Goal: Task Accomplishment & Management: Use online tool/utility

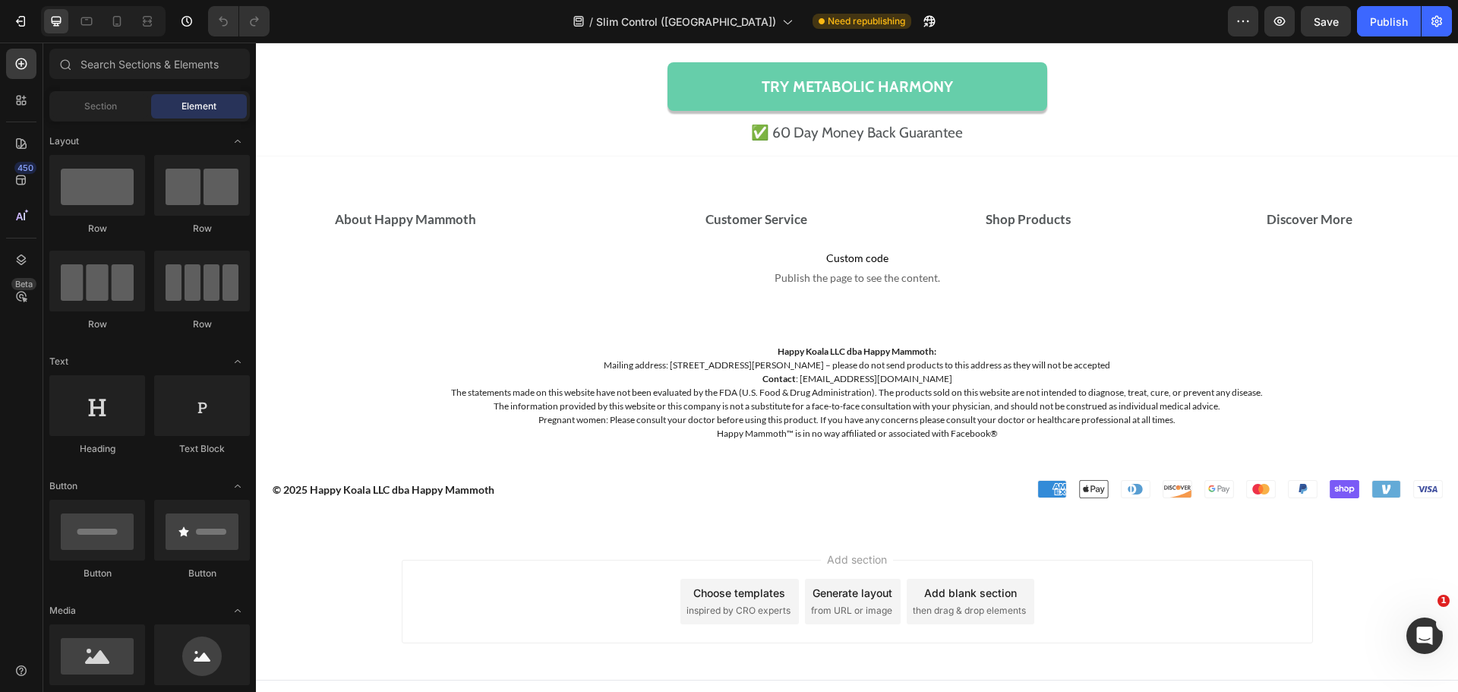
scroll to position [15056, 0]
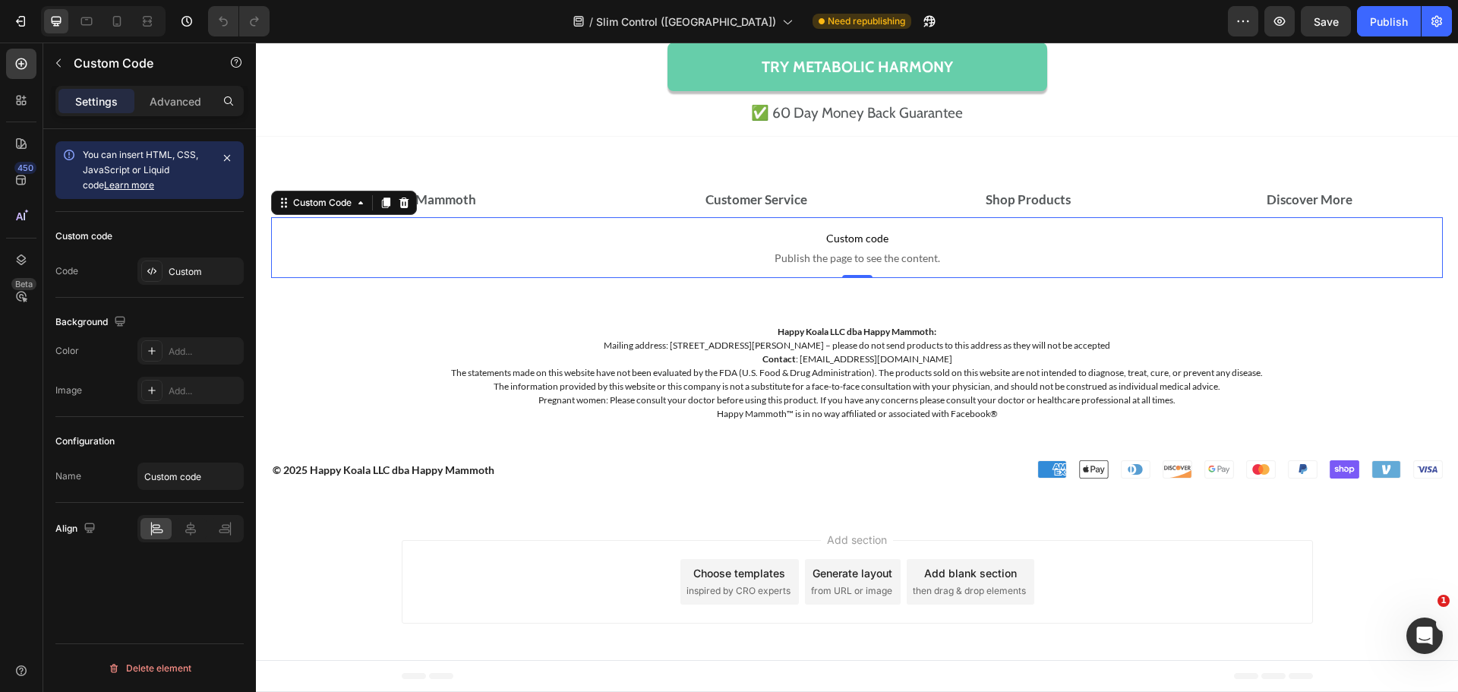
click at [888, 254] on span "Publish the page to see the content." at bounding box center [857, 258] width 1172 height 15
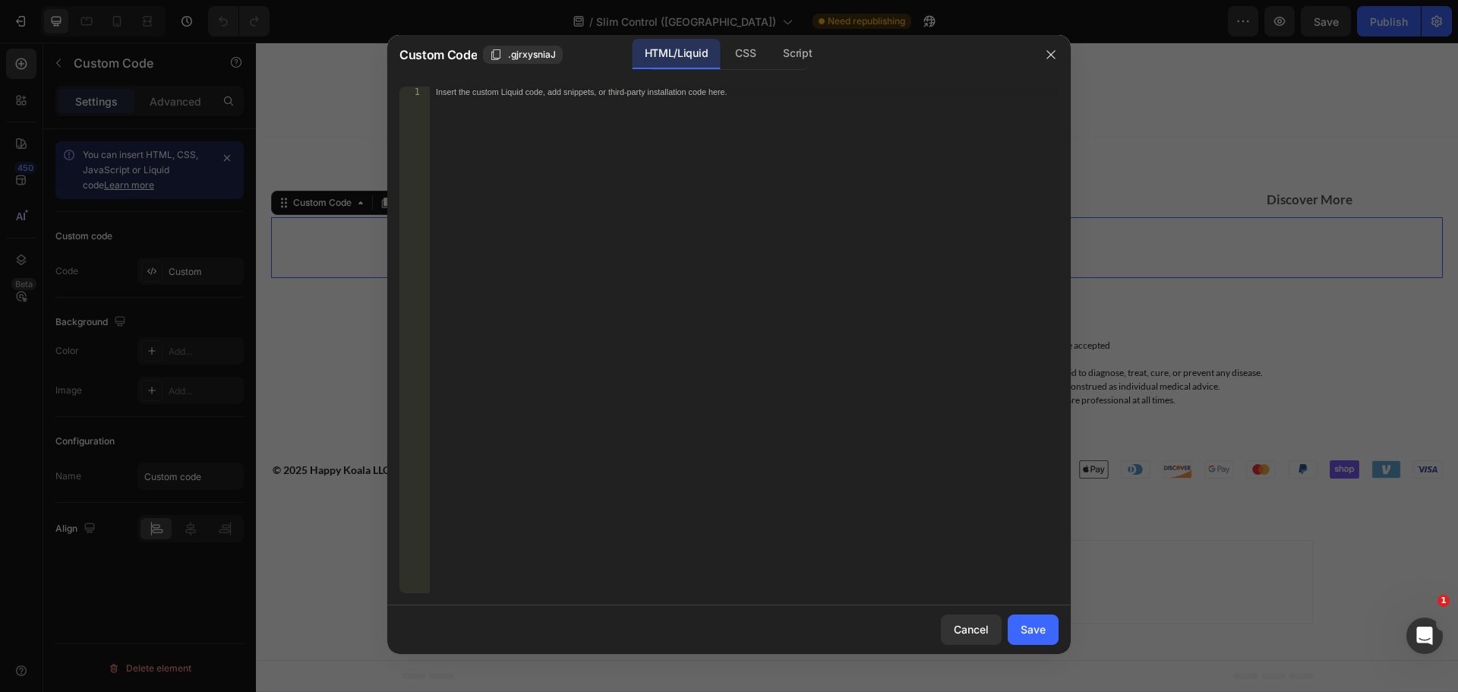
drag, startPoint x: 570, startPoint y: 163, endPoint x: 628, endPoint y: 122, distance: 70.8
click at [573, 161] on div "Insert the custom Liquid code, add snippets, or third-party installation code h…" at bounding box center [744, 351] width 629 height 528
click at [771, 58] on div "CSS" at bounding box center [797, 54] width 53 height 30
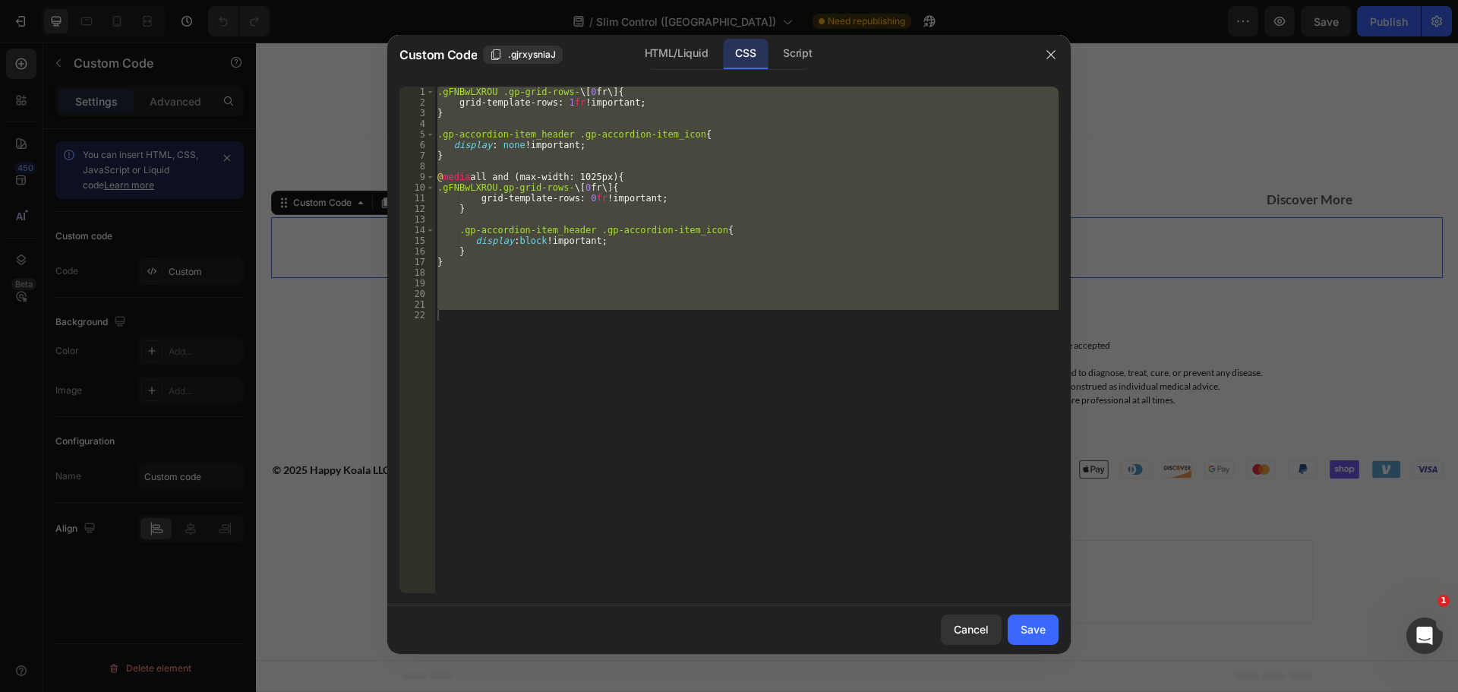
click at [510, 362] on div ".gFNBwLXROU .gp-grid-rows- \[ 0 fr \] { grid-template-rows : 1 fr !important ; …" at bounding box center [746, 340] width 624 height 507
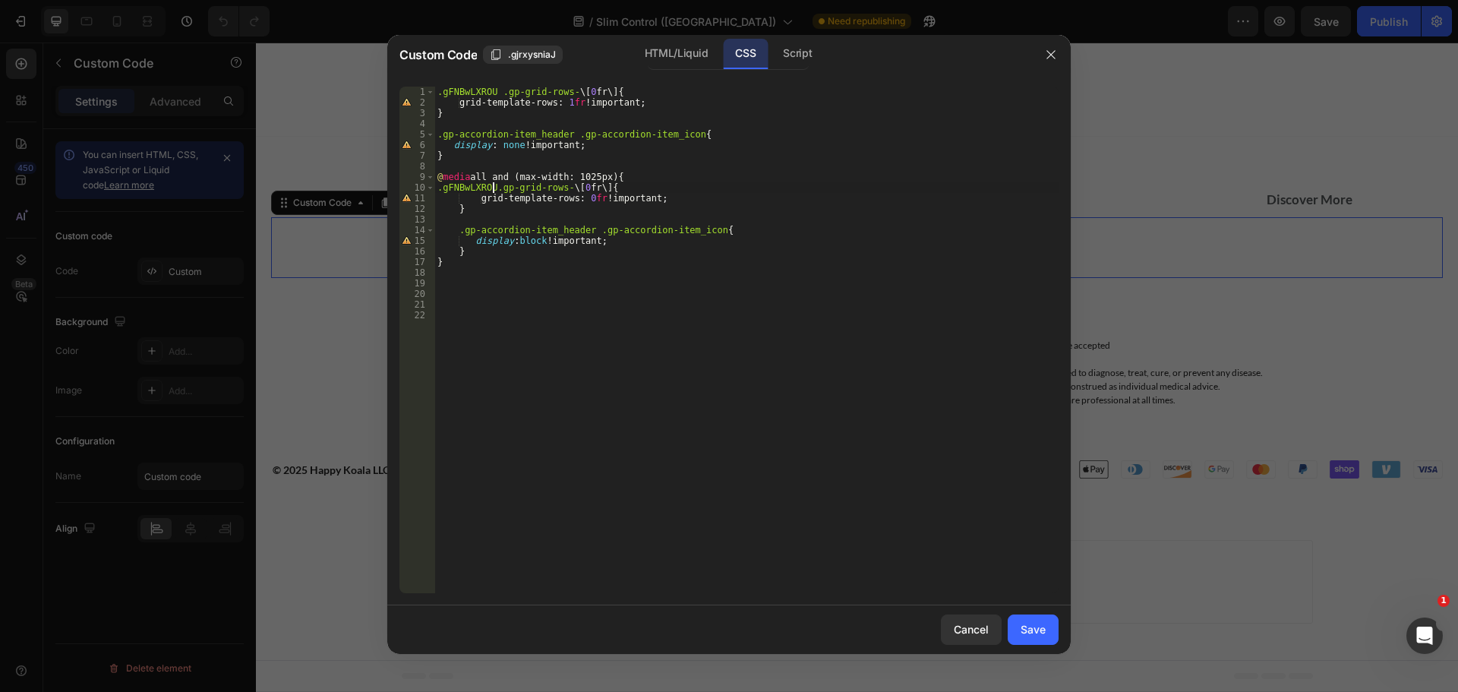
click at [493, 190] on div ".gFNBwLXROU .gp-grid-rows- \[ 0 fr \] { grid-template-rows : 1 fr !important ; …" at bounding box center [746, 351] width 624 height 528
type textarea ".gFNBwLXROU .gp-grid-rows-\[0fr\] {"
click at [564, 402] on div ".gFNBwLXROU .gp-grid-rows- \[ 0 fr \] { grid-template-rows : 1 fr !important ; …" at bounding box center [746, 351] width 624 height 528
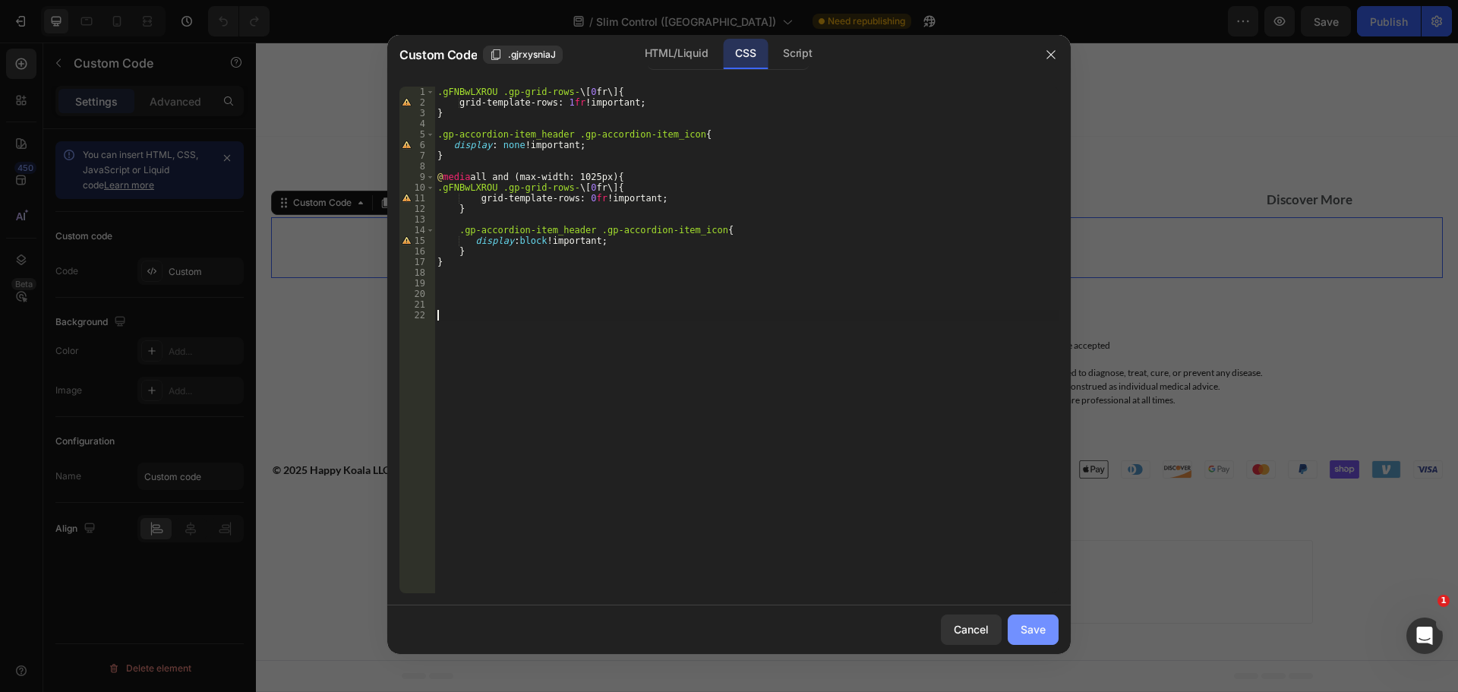
click at [1031, 634] on div "Save" at bounding box center [1033, 629] width 25 height 16
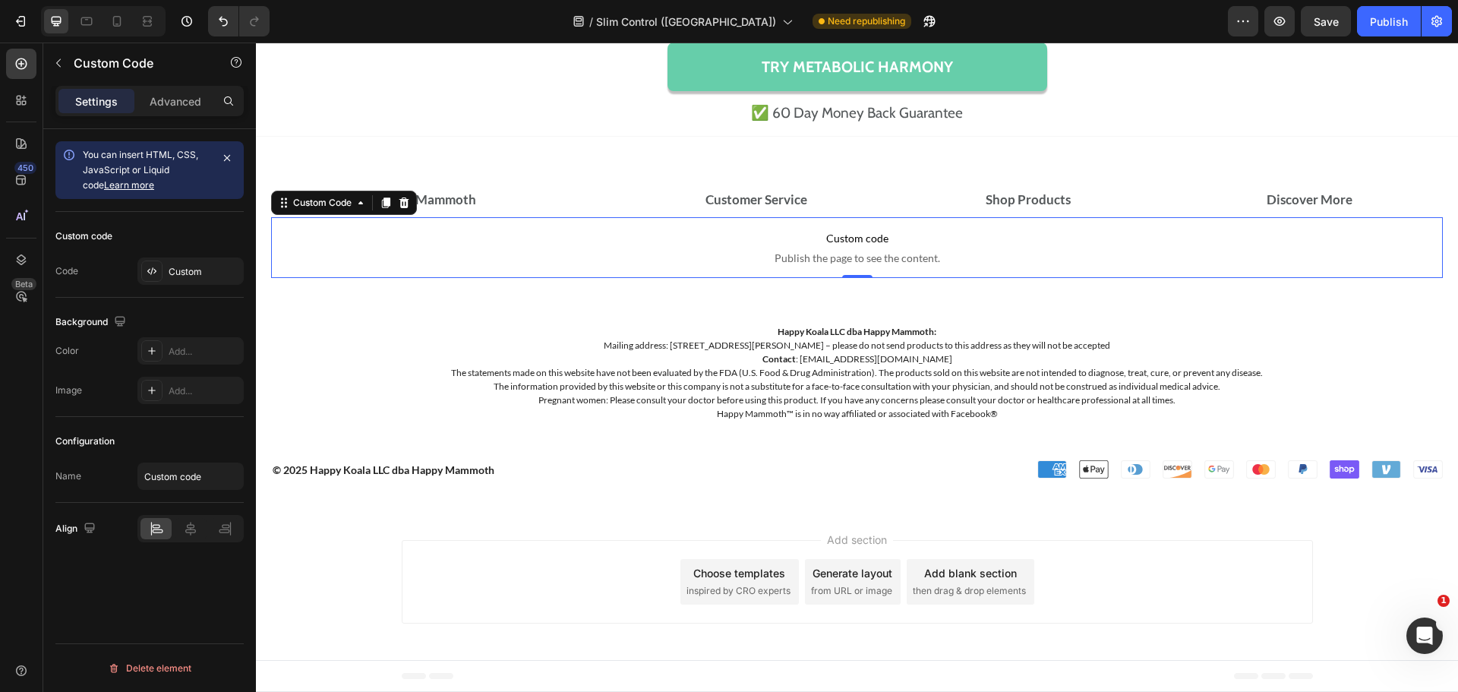
click at [1066, 19] on div "/ Slim Control (UK) Need republishing" at bounding box center [755, 21] width 946 height 30
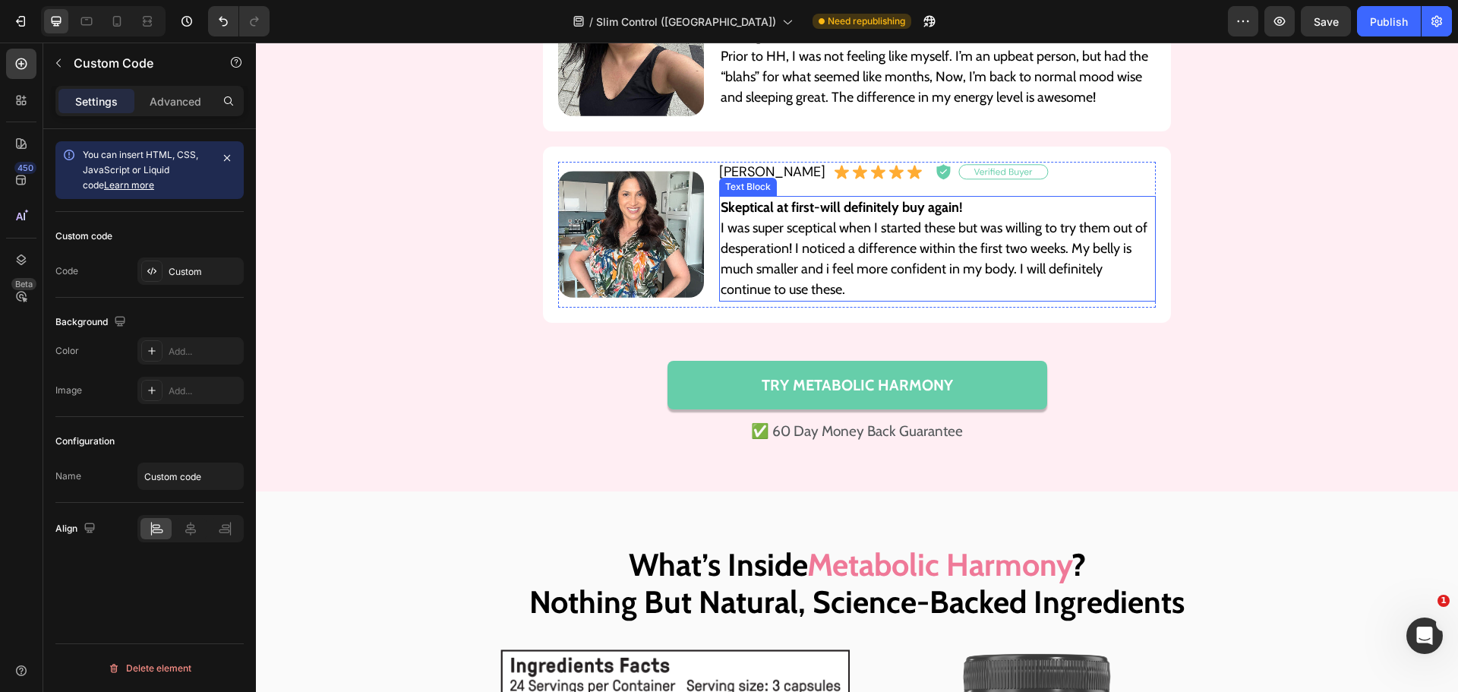
scroll to position [11904, 0]
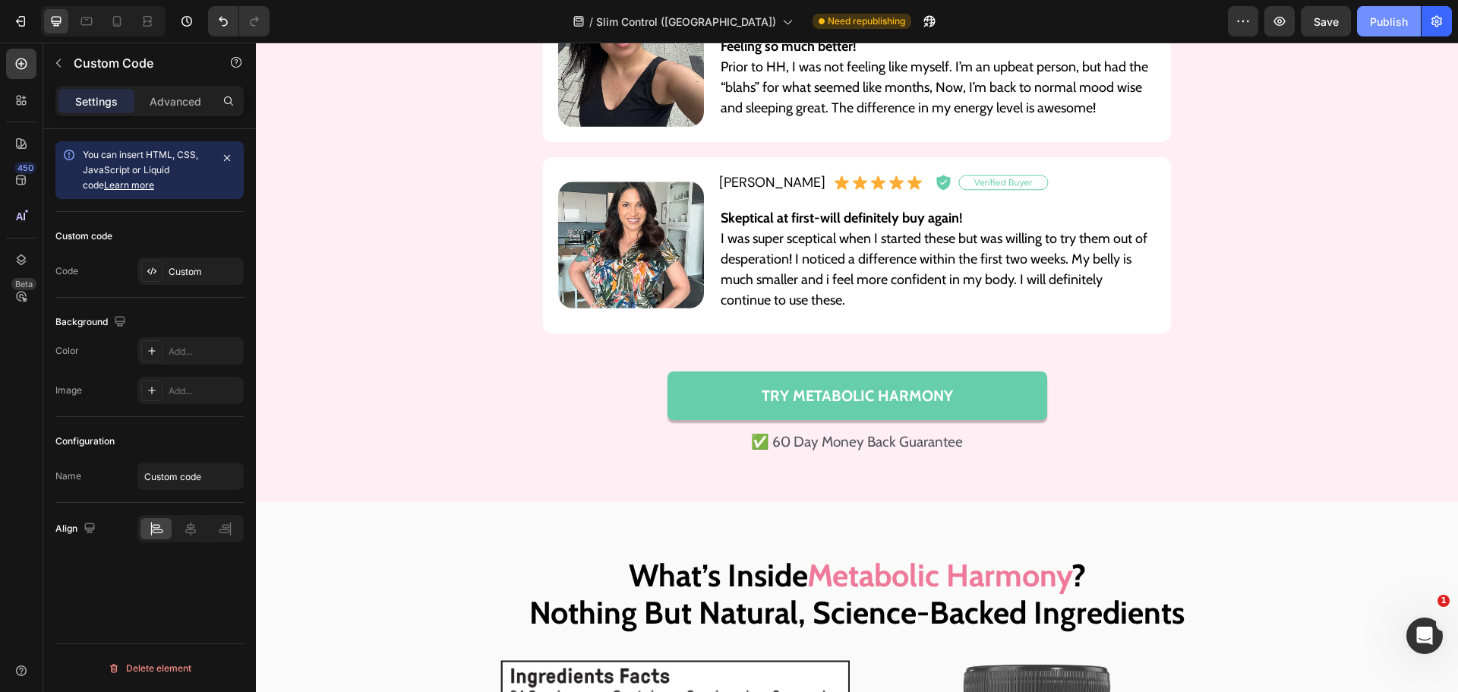
click at [1382, 22] on div "Publish" at bounding box center [1389, 22] width 38 height 16
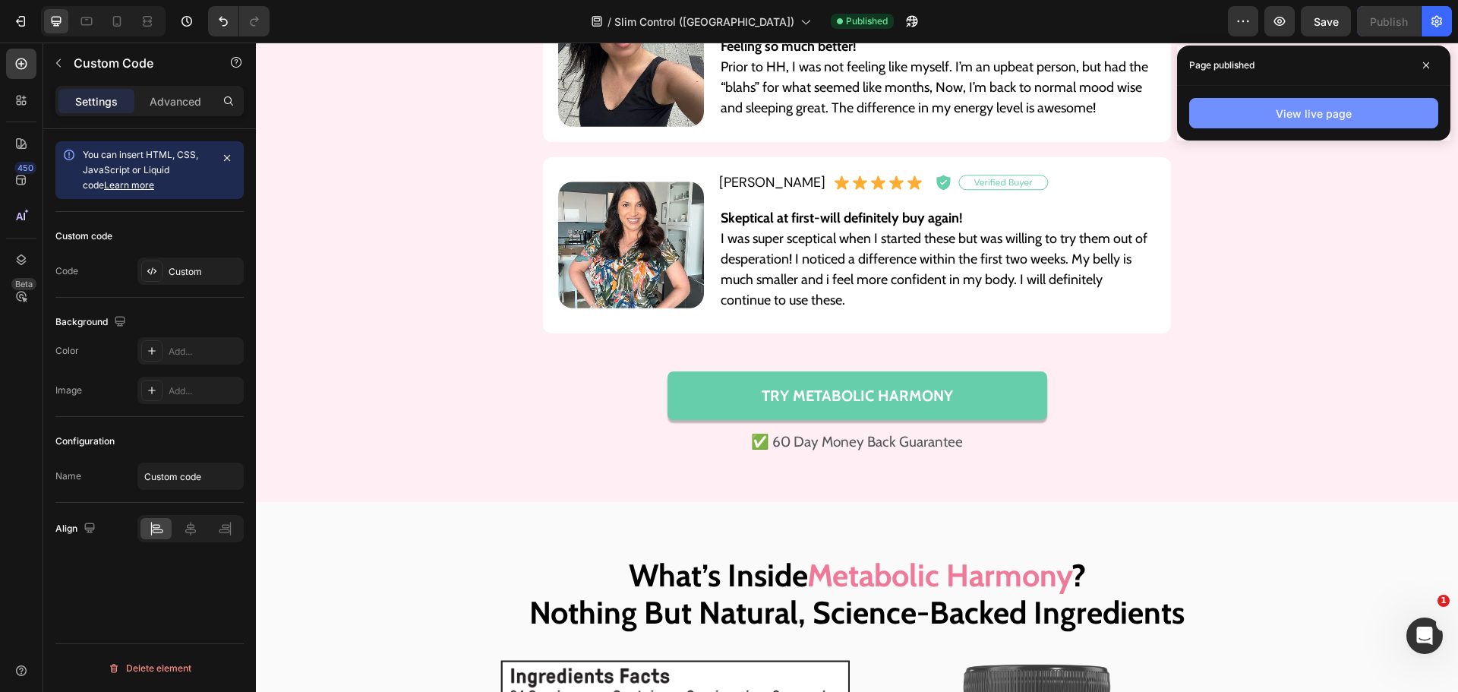
click at [1255, 108] on button "View live page" at bounding box center [1313, 113] width 249 height 30
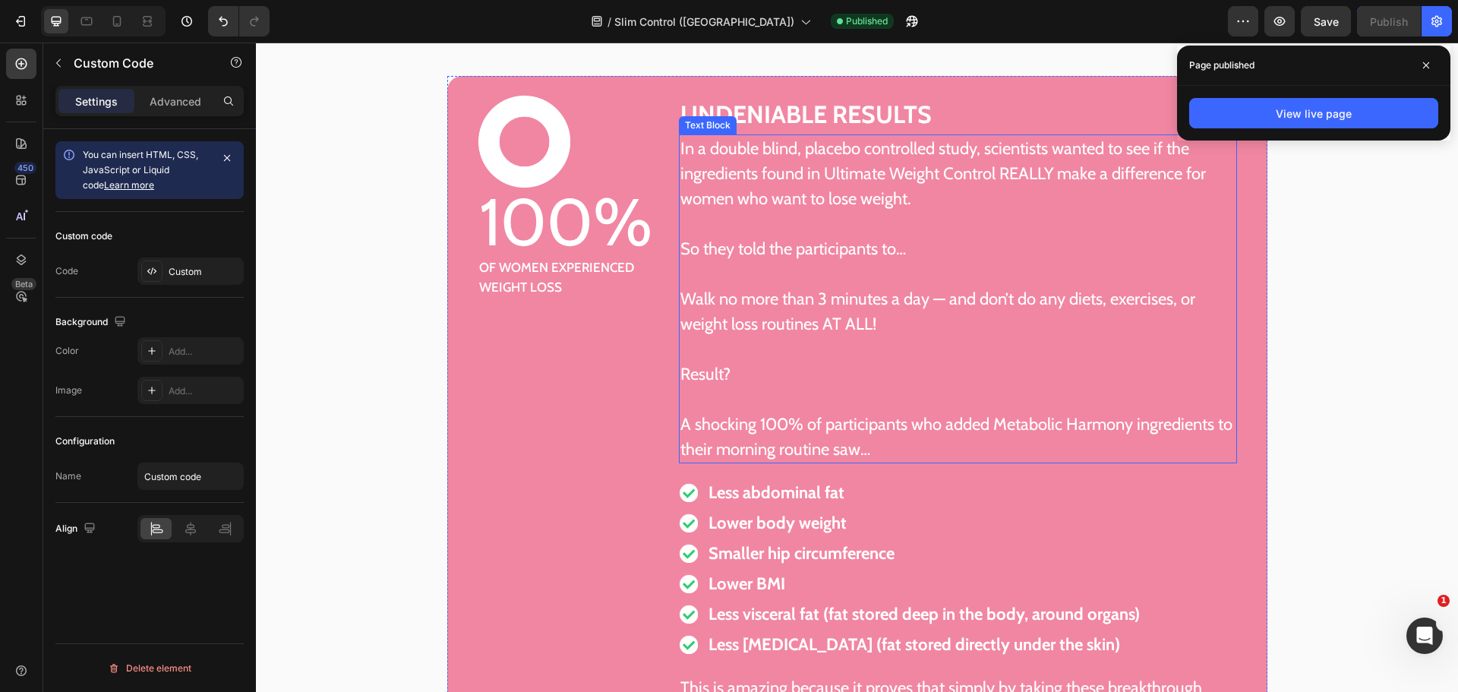
scroll to position [5811, 0]
click at [891, 179] on p "In a double blind, placebo controlled study, scientists wanted to see if the in…" at bounding box center [957, 172] width 555 height 75
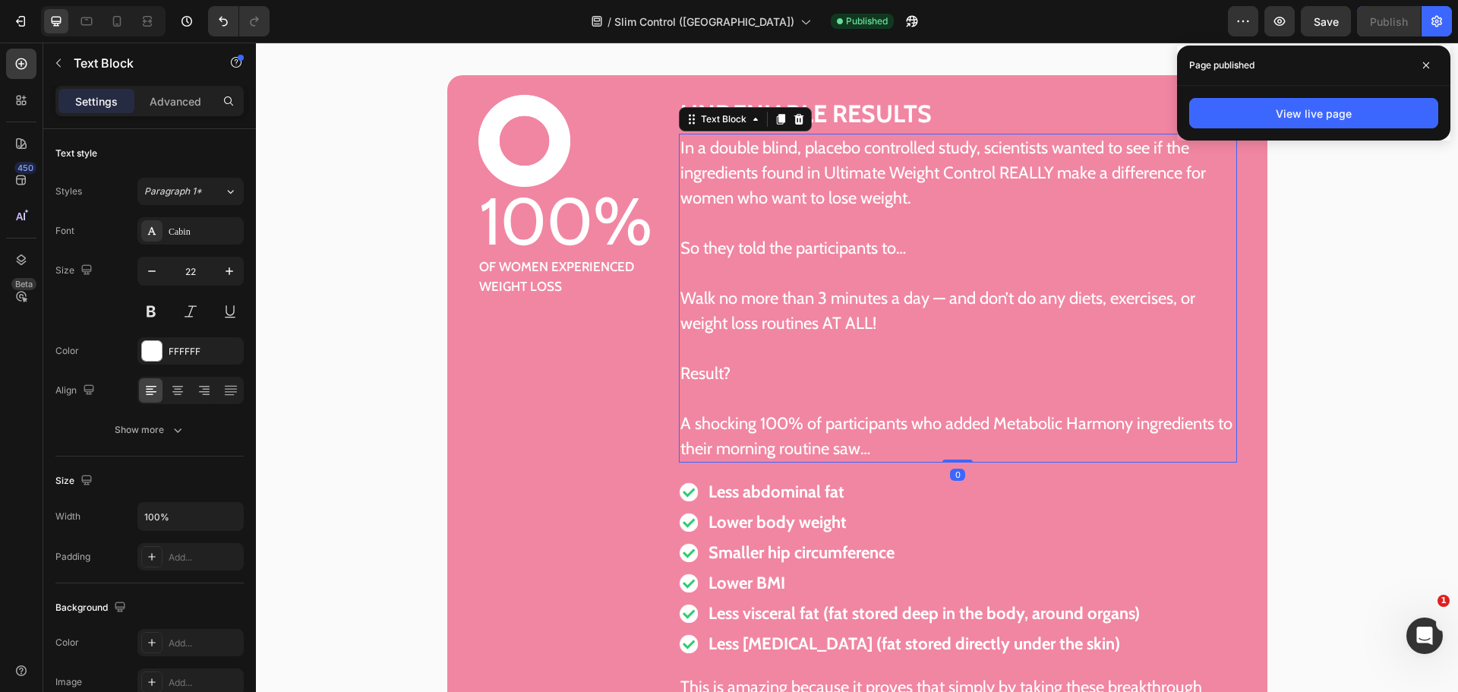
click at [823, 176] on p "In a double blind, placebo controlled study, scientists wanted to see if the in…" at bounding box center [957, 172] width 555 height 75
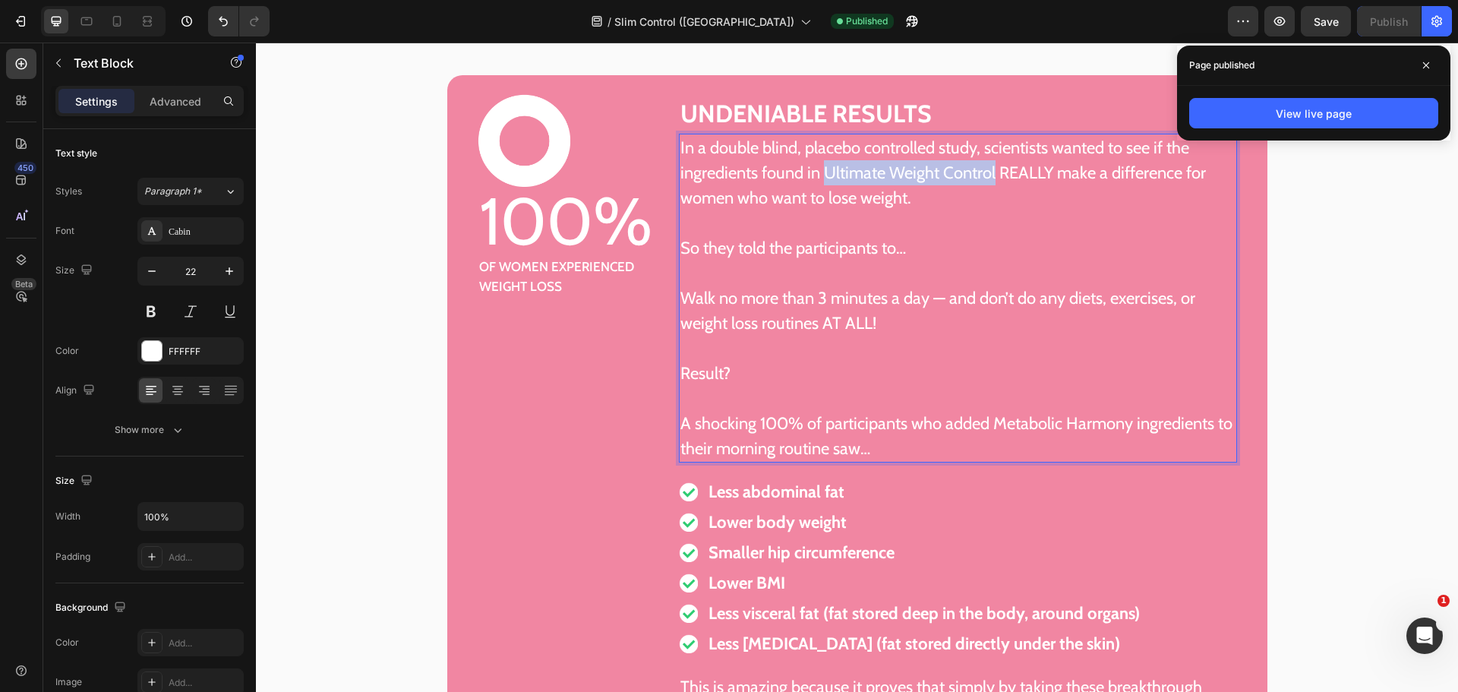
click at [988, 176] on p "In a double blind, placebo controlled study, scientists wanted to see if the in…" at bounding box center [957, 172] width 555 height 75
click at [967, 176] on p "In a double blind, placebo controlled study, scientists wanted to see if the in…" at bounding box center [957, 172] width 555 height 75
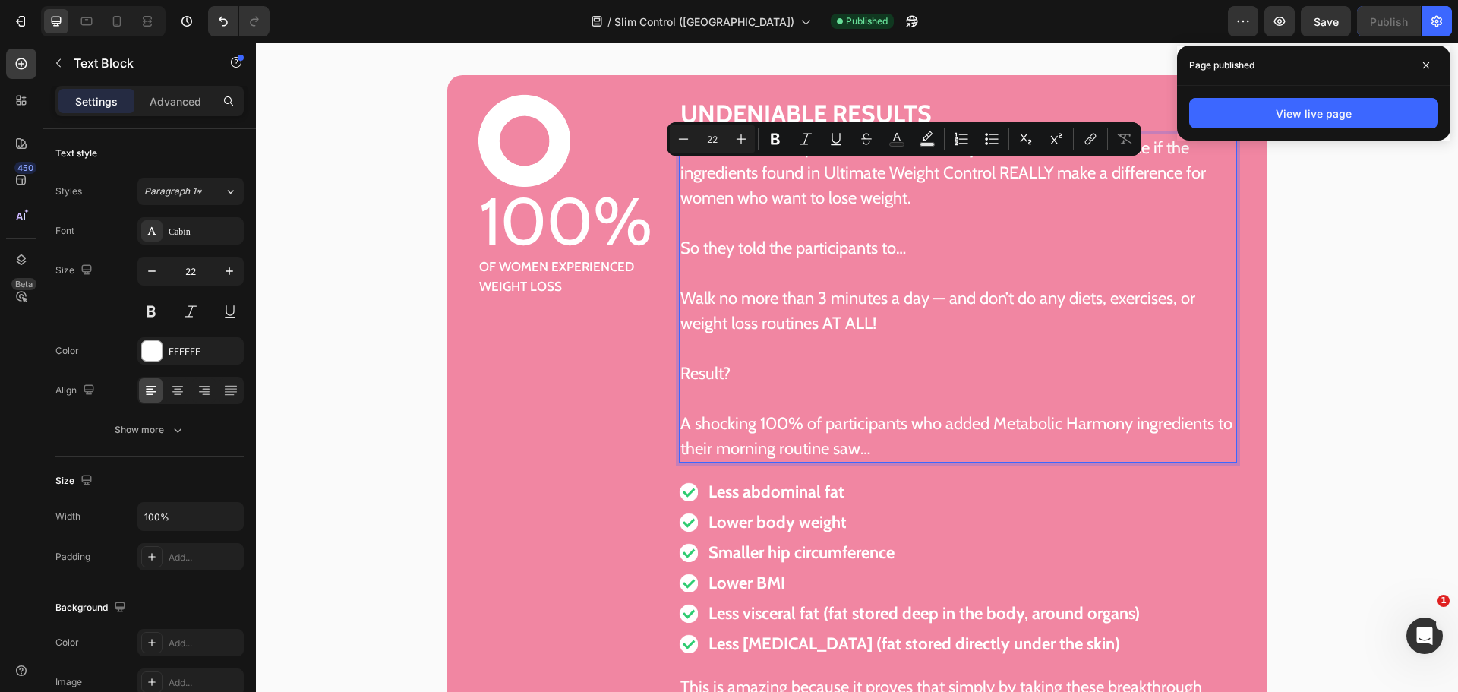
click at [986, 174] on p "In a double blind, placebo controlled study, scientists wanted to see if the in…" at bounding box center [957, 172] width 555 height 75
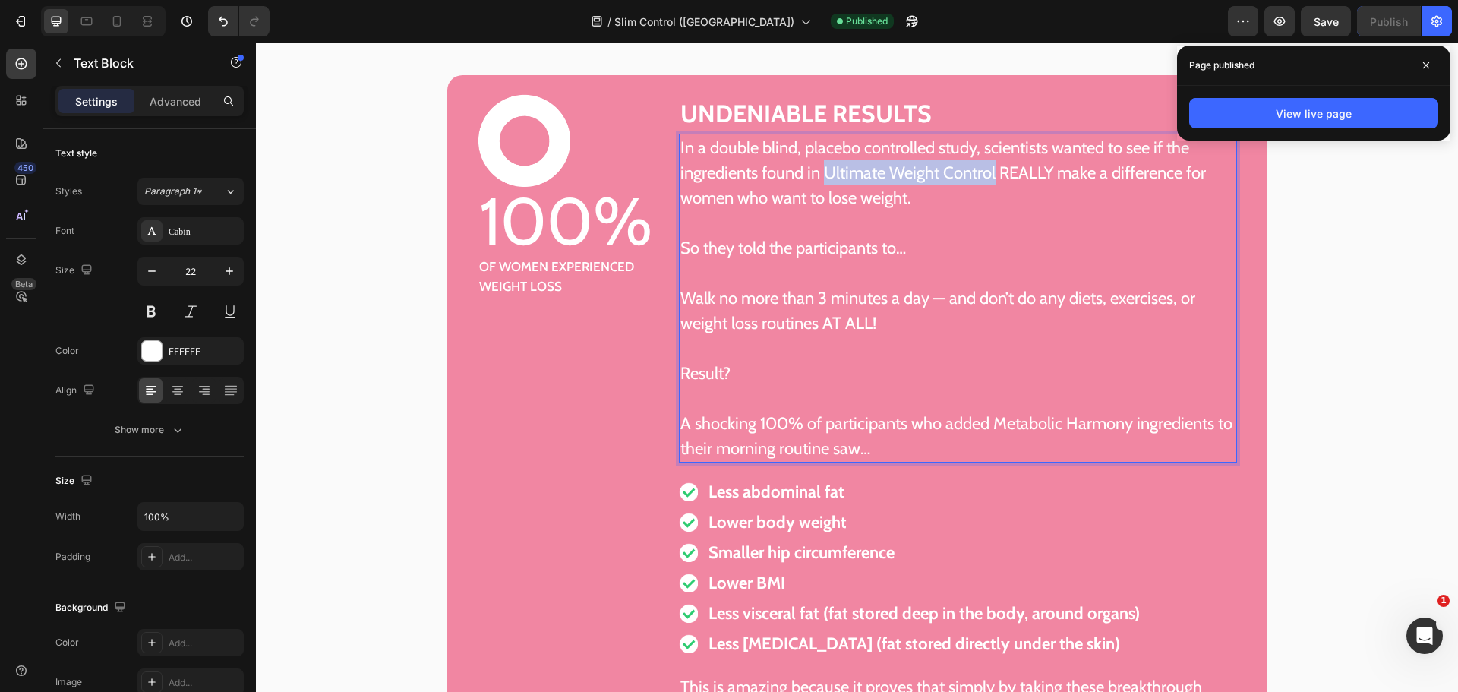
drag, startPoint x: 990, startPoint y: 175, endPoint x: 822, endPoint y: 177, distance: 167.8
click at [822, 177] on p "In a double blind, placebo controlled study, scientists wanted to see if the in…" at bounding box center [957, 172] width 555 height 75
click at [949, 230] on p "Rich Text Editor. Editing area: main" at bounding box center [957, 222] width 555 height 25
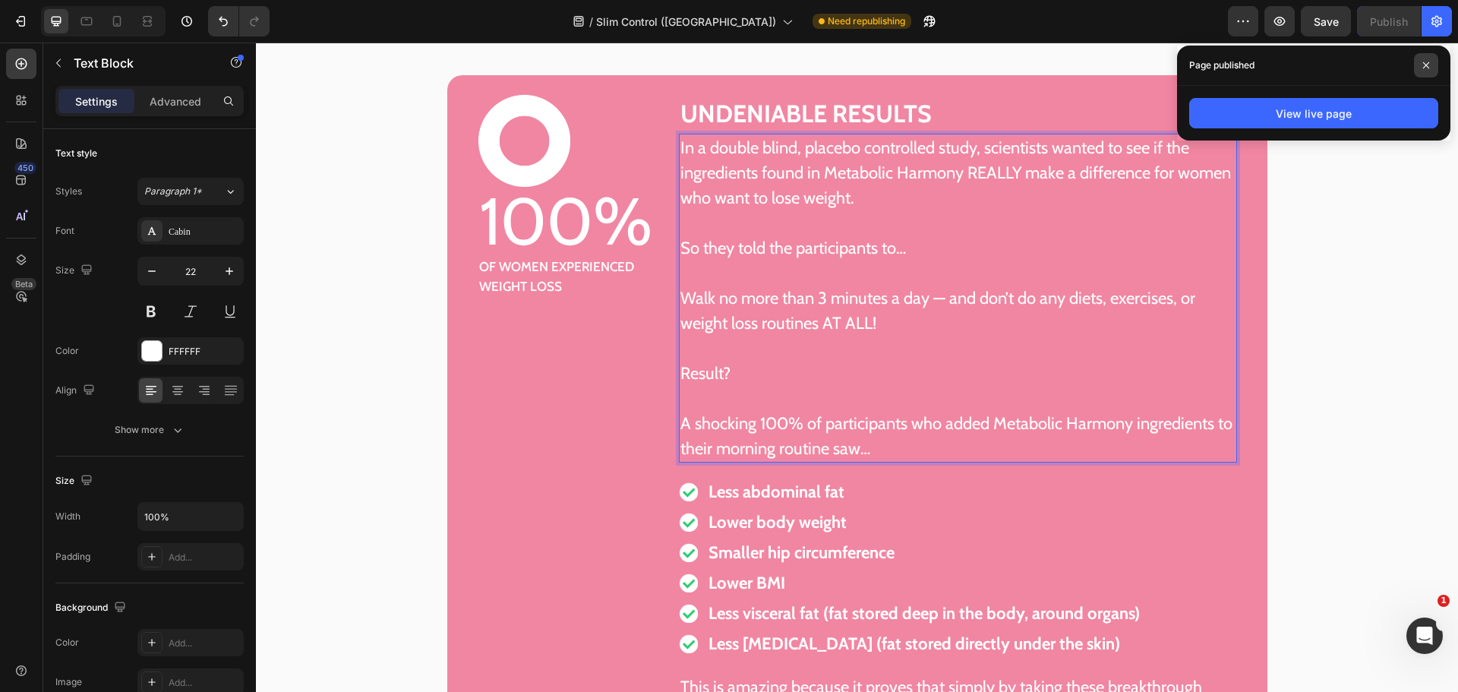
drag, startPoint x: 1435, startPoint y: 55, endPoint x: 1415, endPoint y: 58, distance: 20.1
click at [1433, 55] on span at bounding box center [1426, 65] width 24 height 24
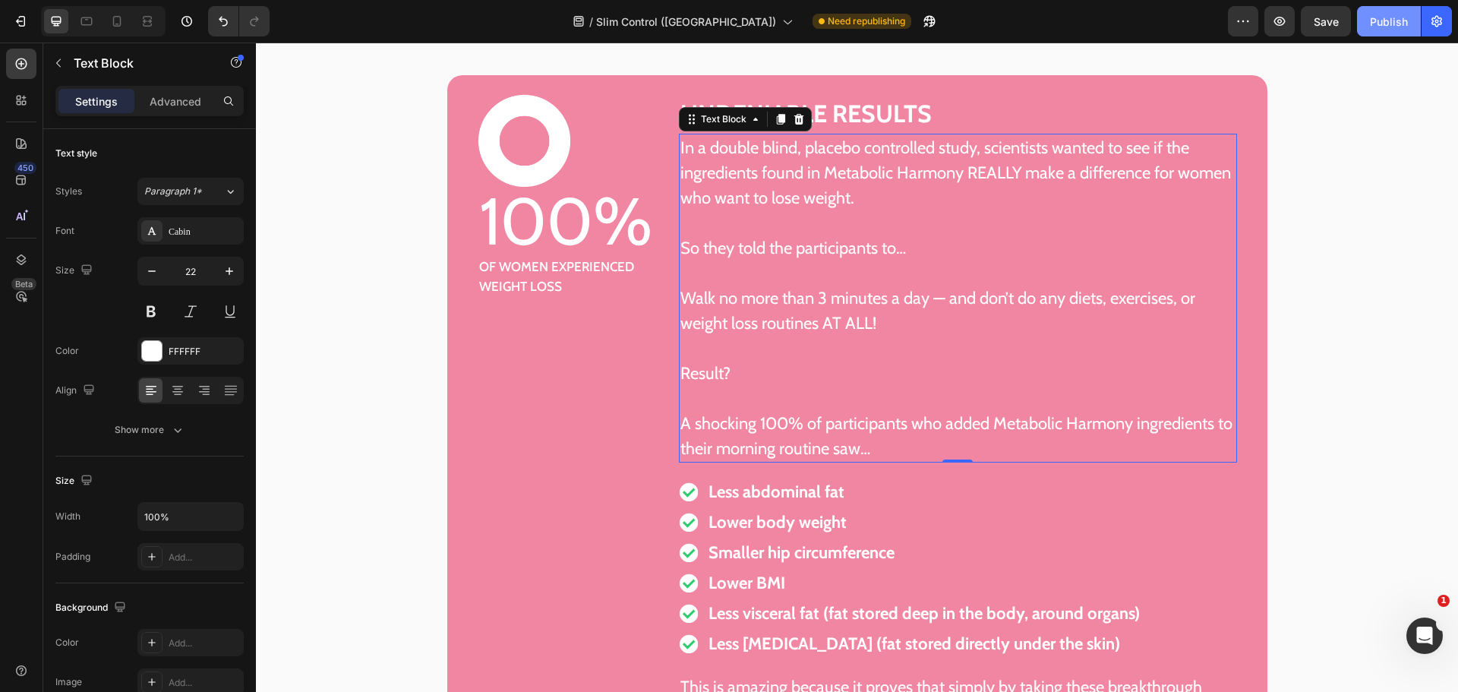
click at [1391, 23] on div "Publish" at bounding box center [1389, 22] width 38 height 16
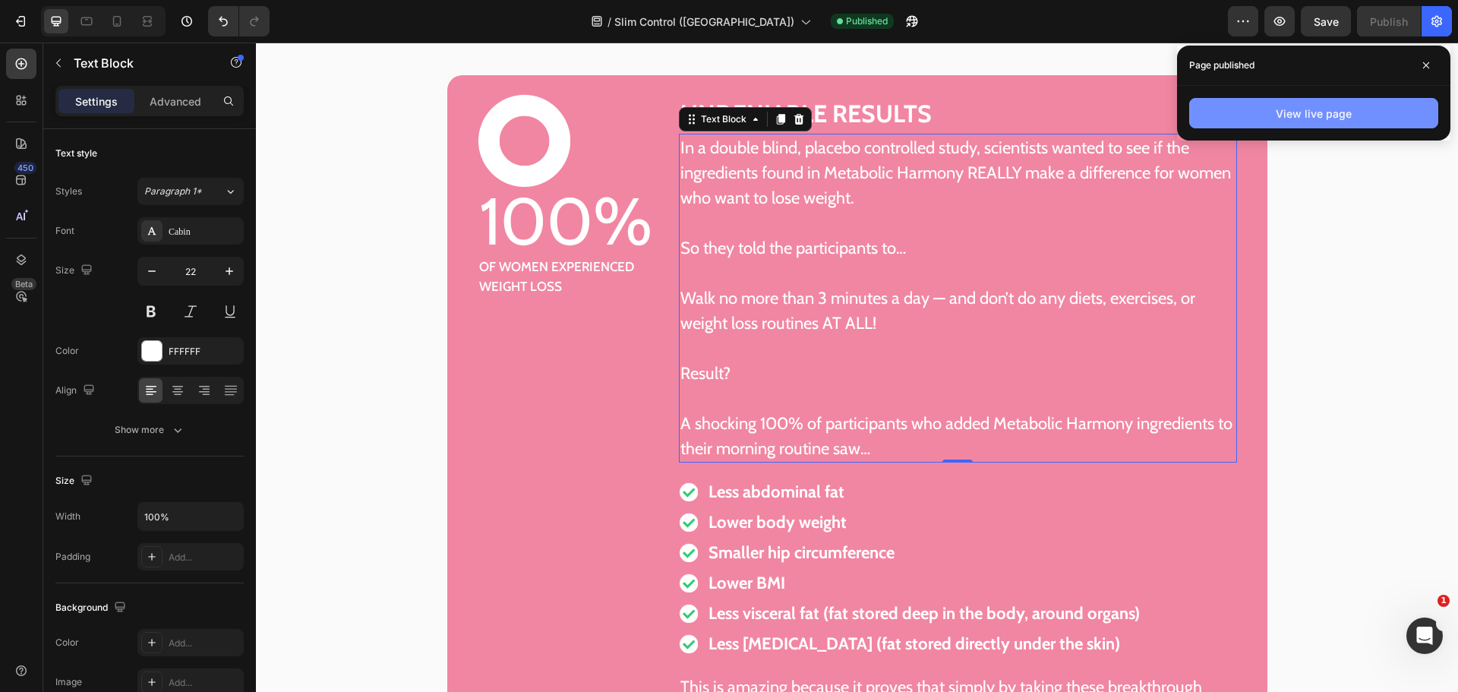
click at [1406, 109] on button "View live page" at bounding box center [1313, 113] width 249 height 30
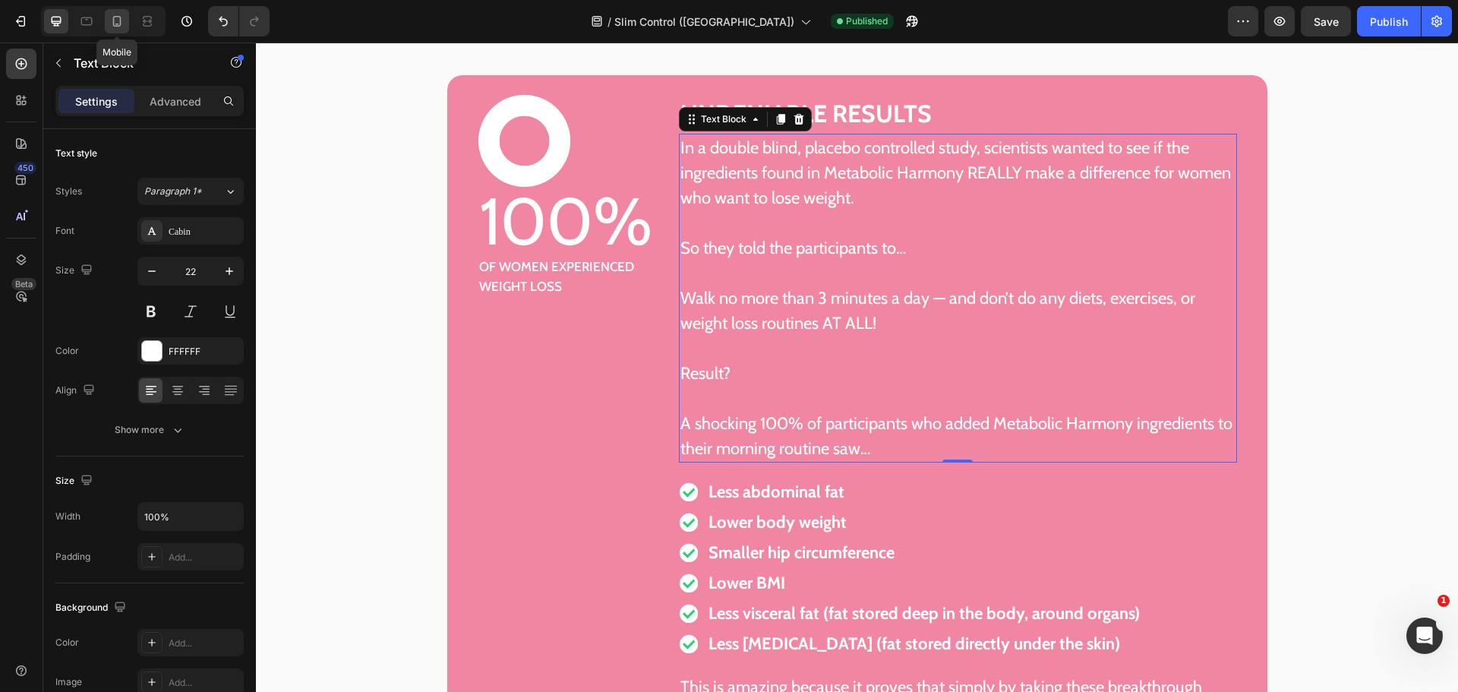
drag, startPoint x: 122, startPoint y: 21, endPoint x: 8, endPoint y: 52, distance: 118.3
click at [122, 21] on icon at bounding box center [116, 21] width 15 height 15
type input "18"
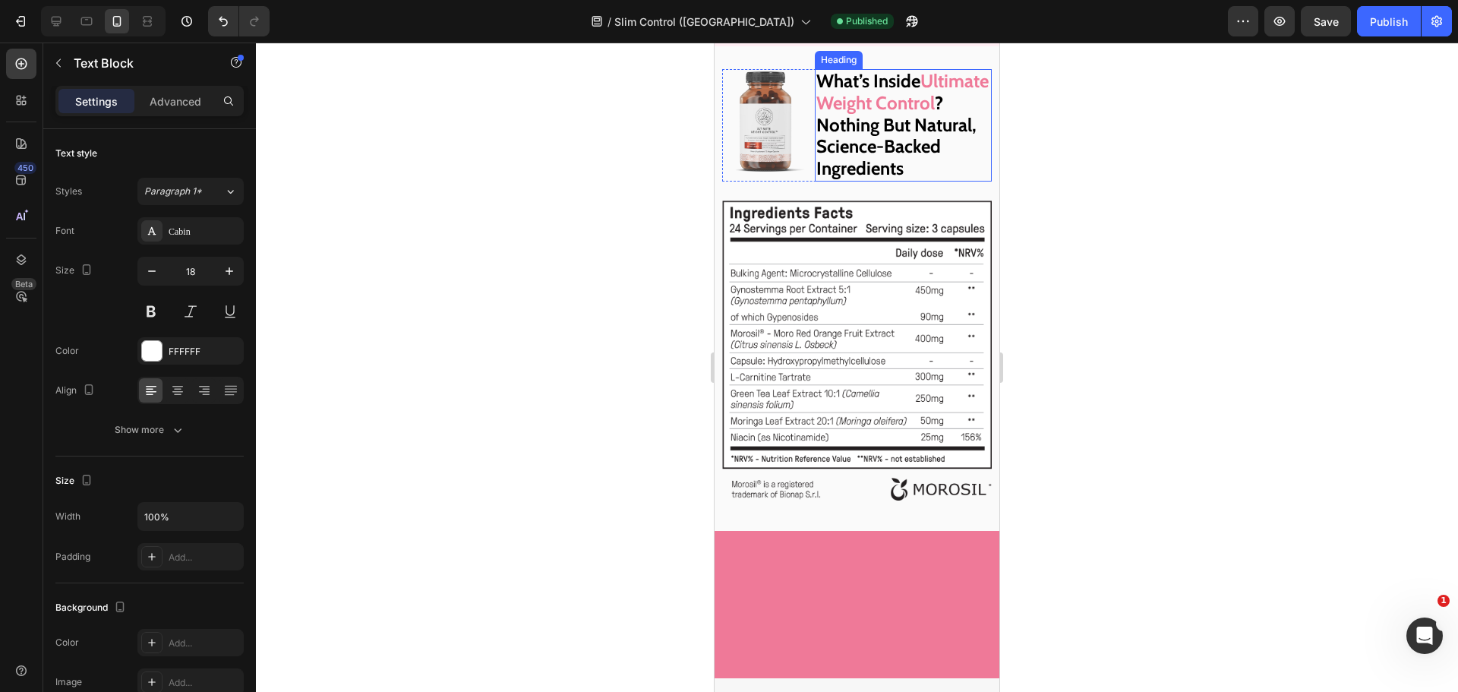
scroll to position [17730, 0]
click at [844, 115] on strong "Ultimate Weight Control" at bounding box center [902, 93] width 172 height 44
click at [816, 115] on strong "Ultimate Weight Control" at bounding box center [902, 93] width 172 height 44
click at [935, 115] on strong "?" at bounding box center [939, 104] width 8 height 22
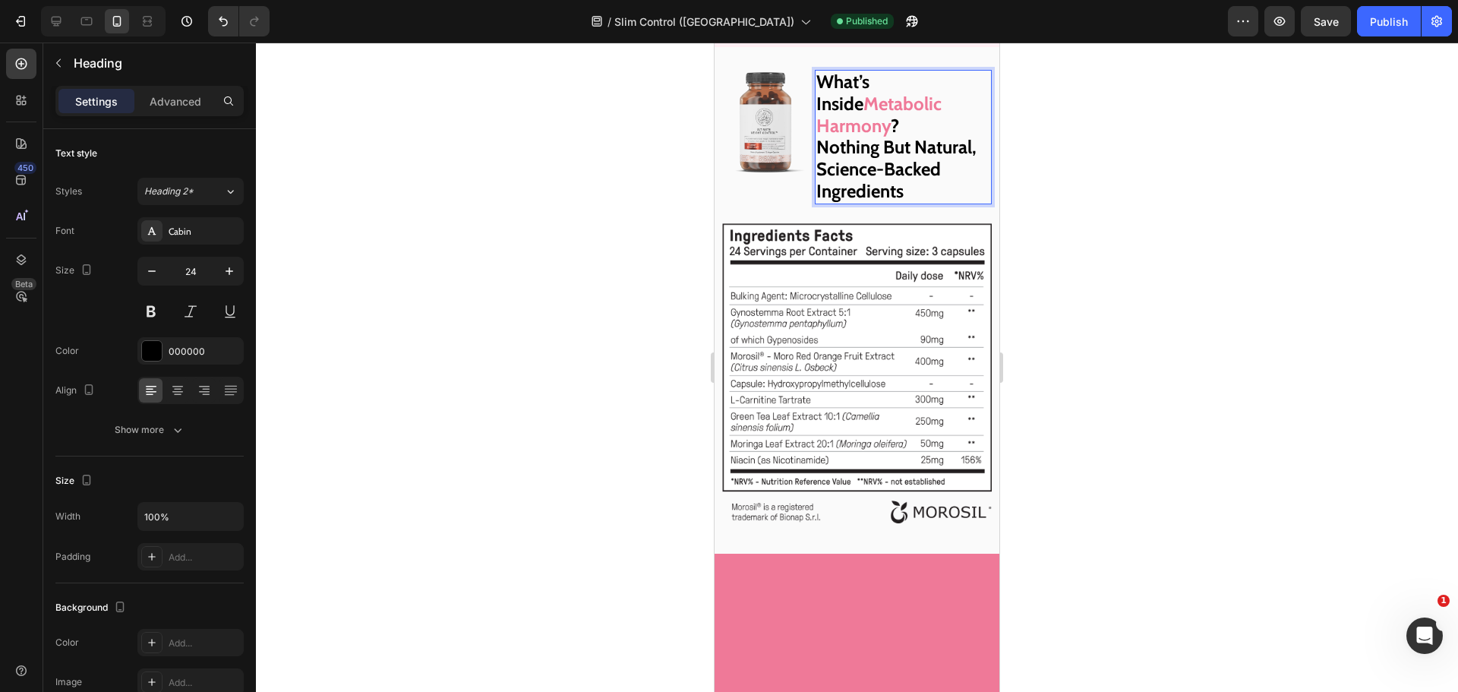
click at [1055, 339] on div at bounding box center [857, 367] width 1202 height 649
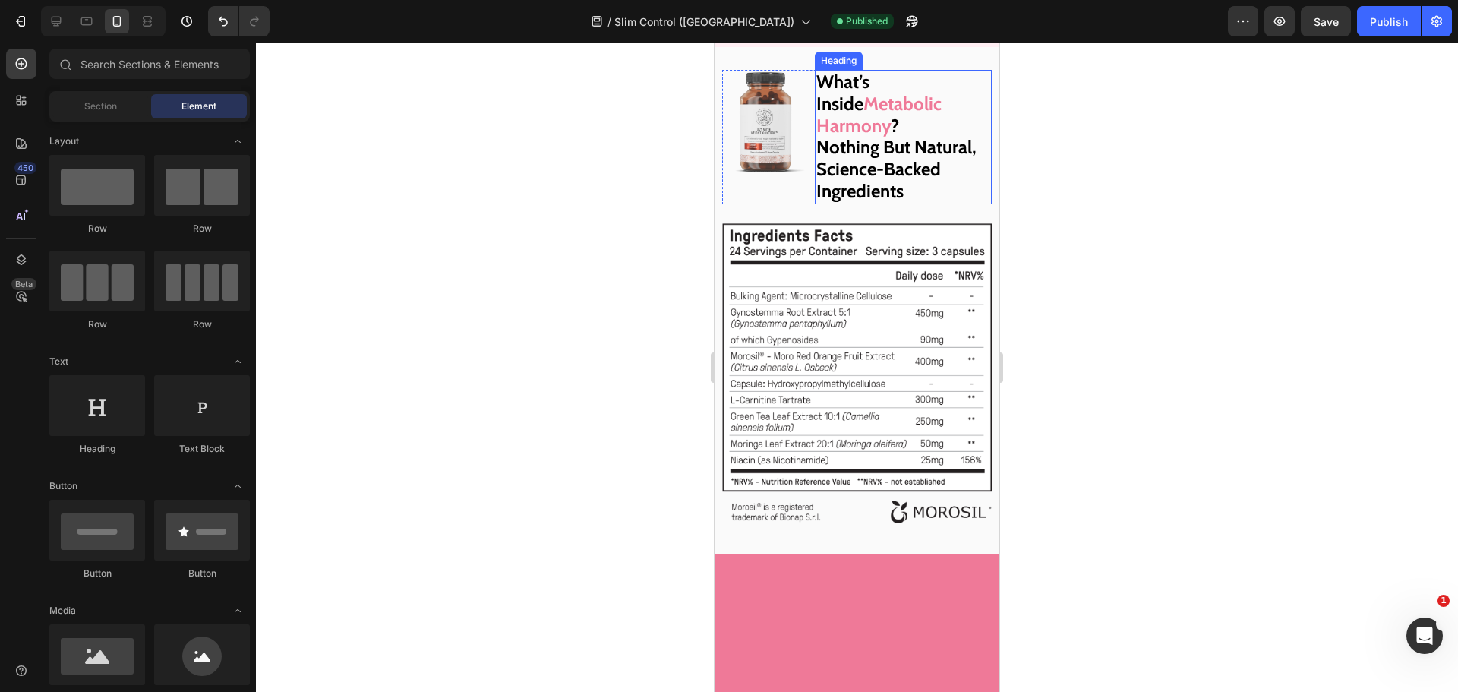
click at [870, 115] on strong "What’s Inside" at bounding box center [842, 93] width 53 height 44
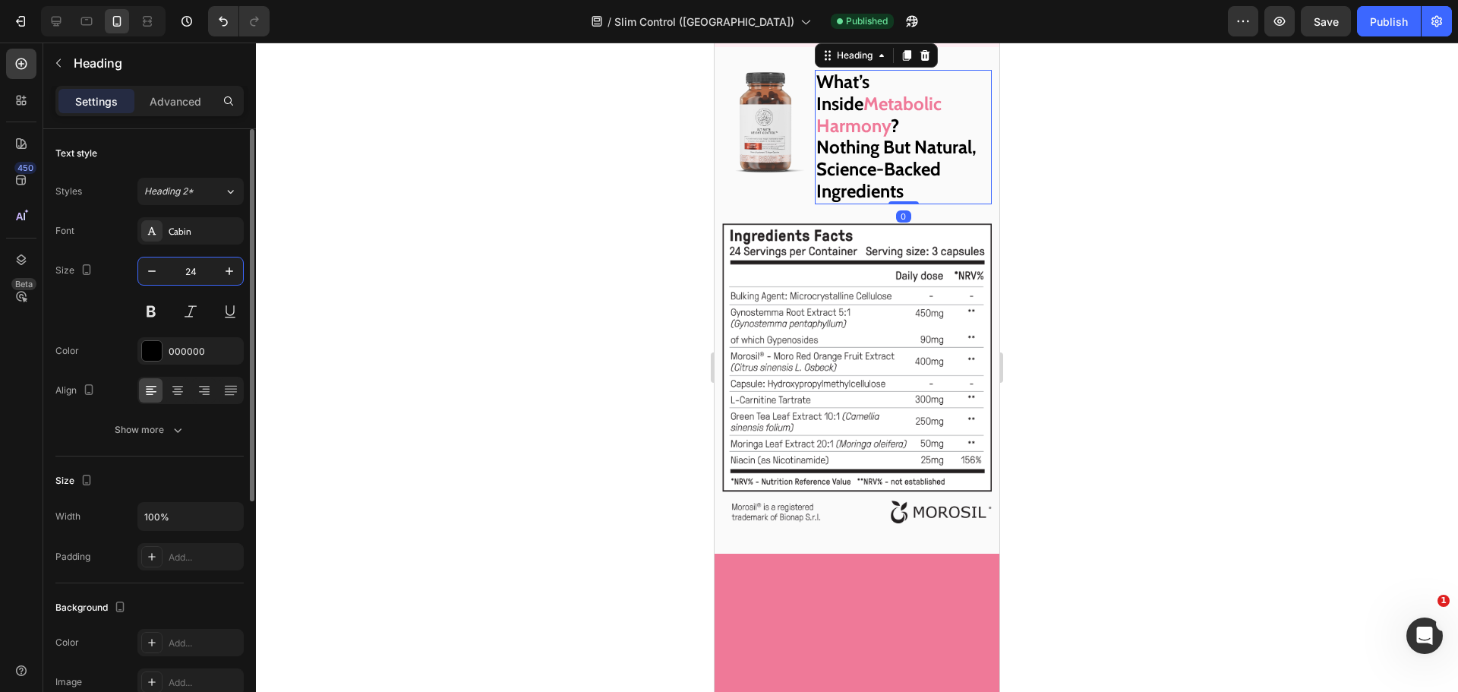
click at [192, 273] on input "24" at bounding box center [191, 270] width 50 height 27
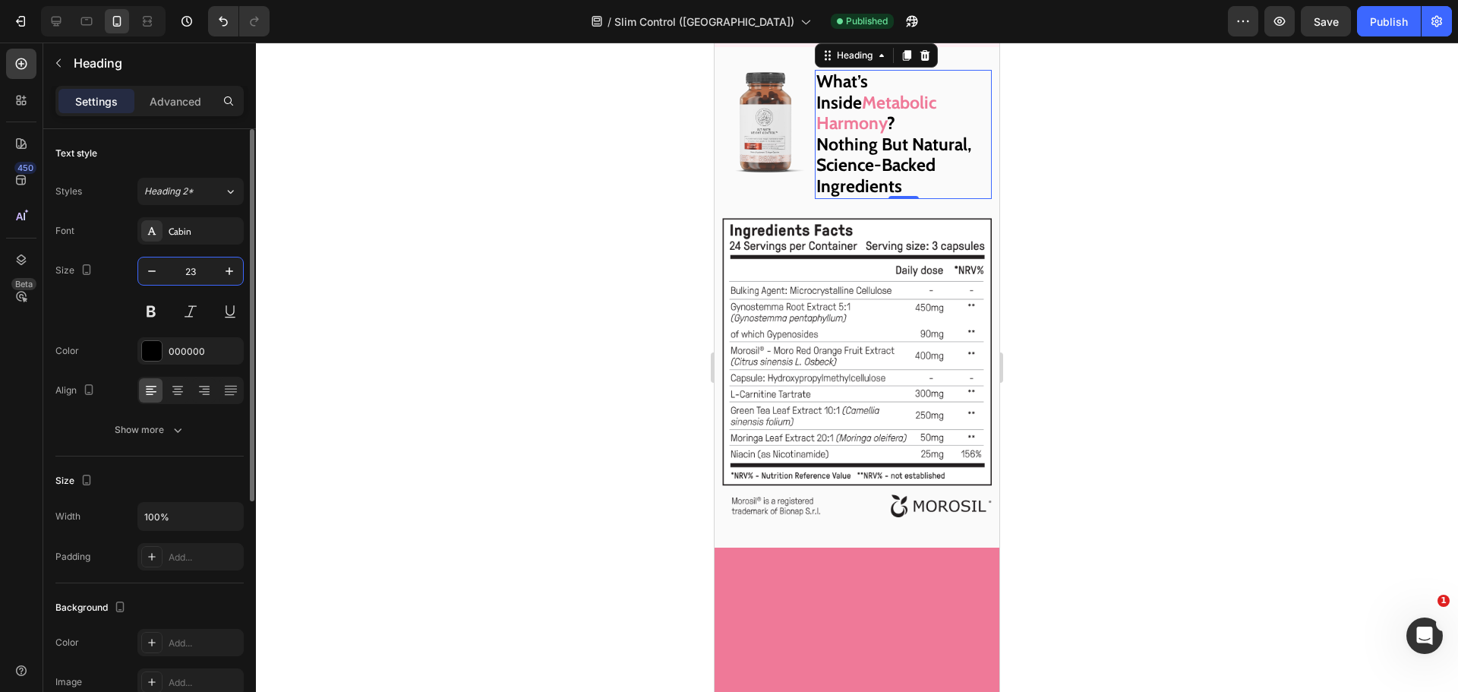
type input "22"
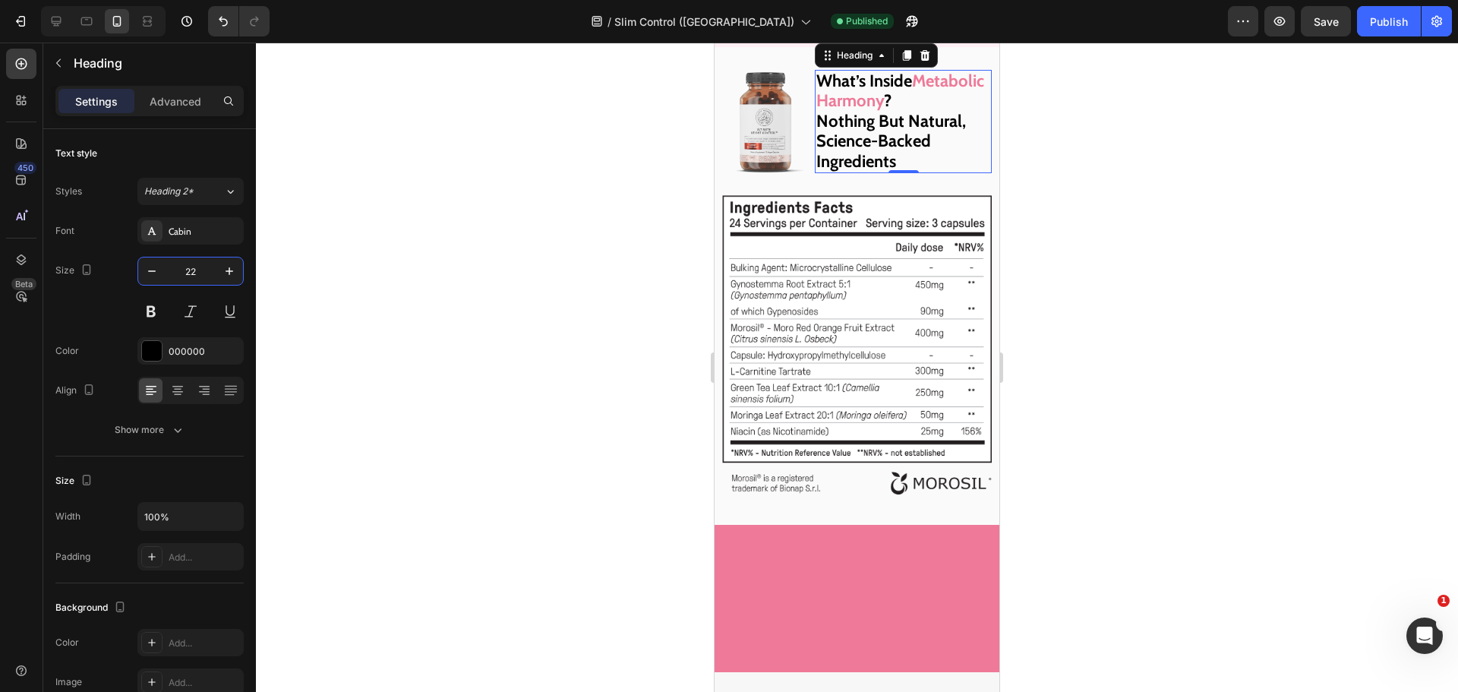
click at [1157, 324] on div at bounding box center [857, 367] width 1202 height 649
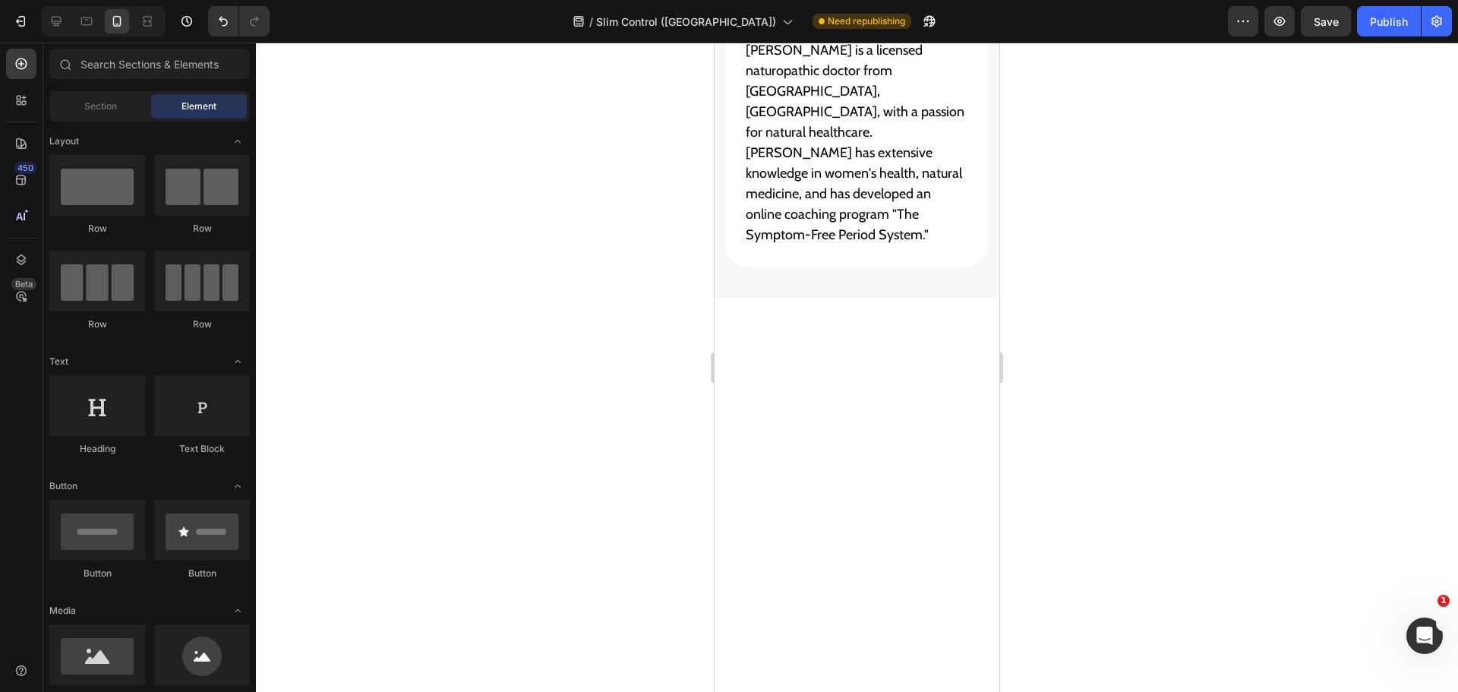
scroll to position [19374, 0]
click at [55, 31] on div at bounding box center [56, 21] width 24 height 24
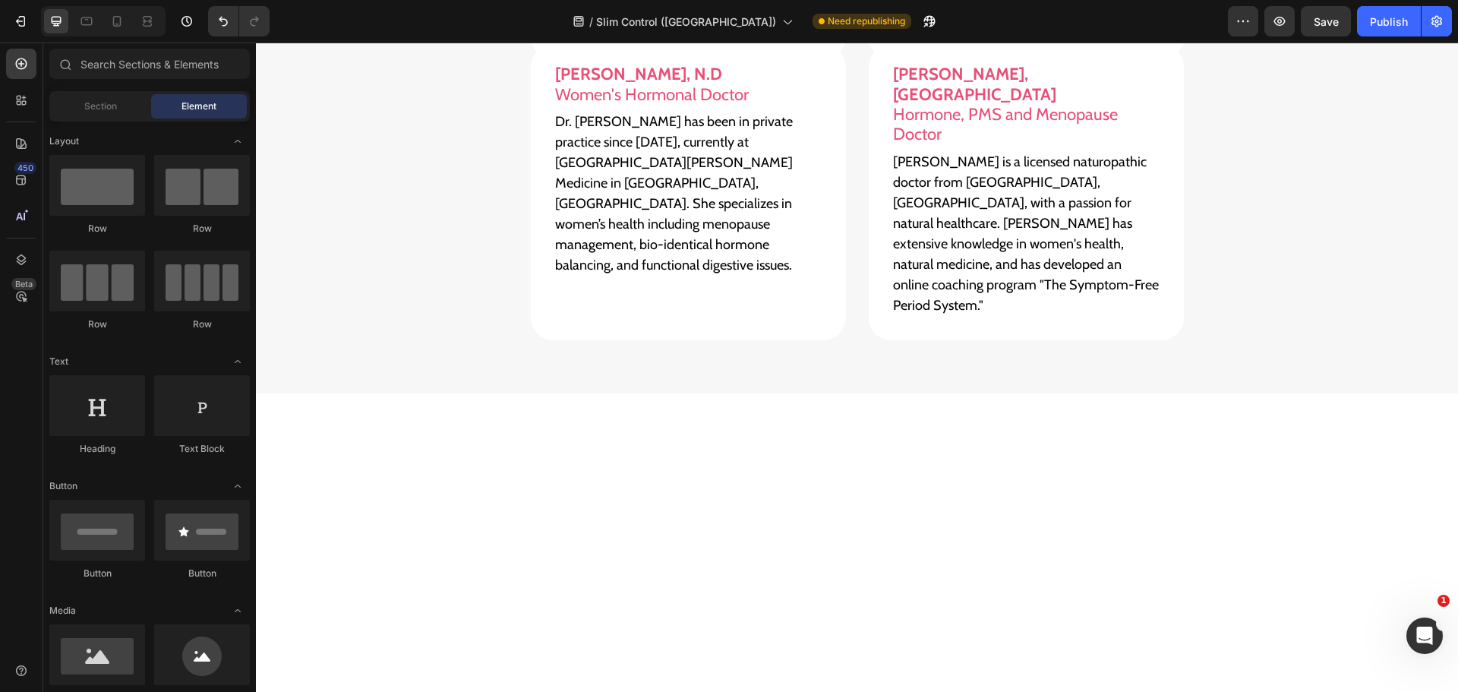
scroll to position [19474, 0]
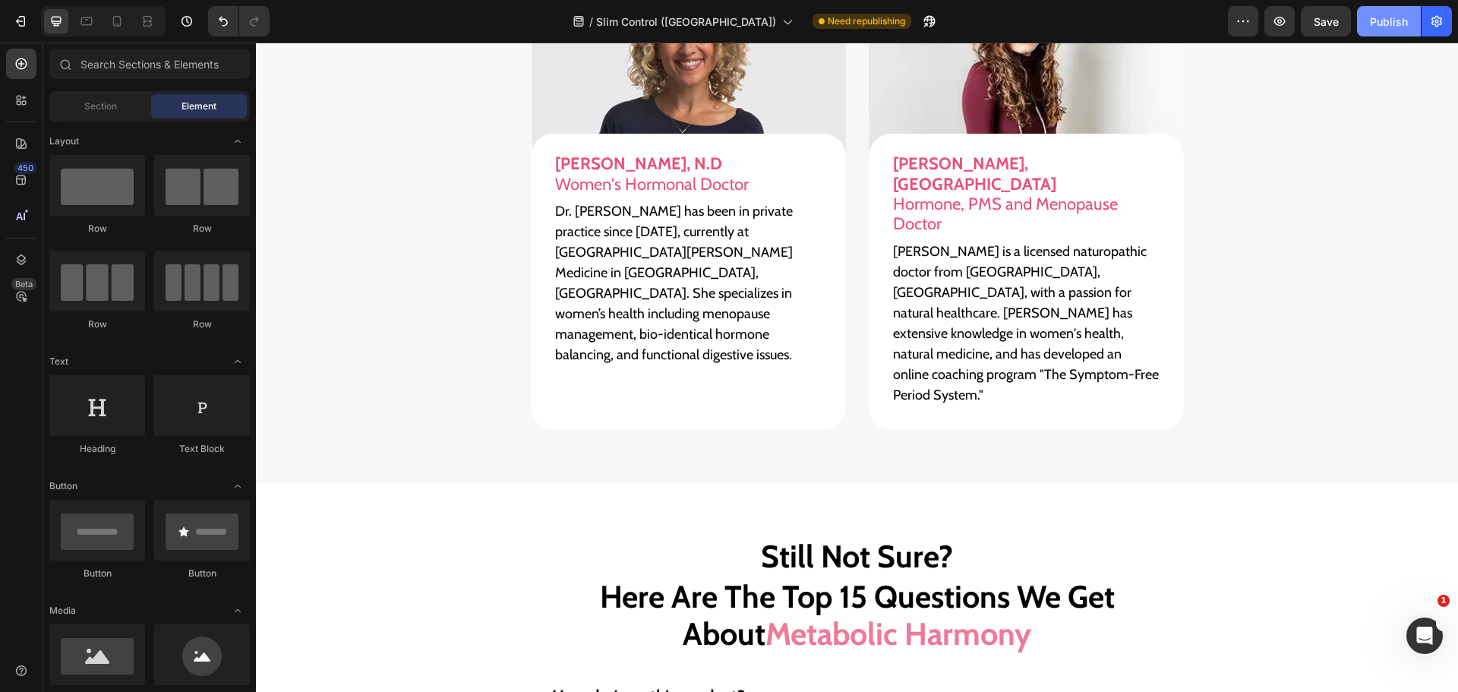
click at [1388, 23] on div "Publish" at bounding box center [1389, 22] width 38 height 16
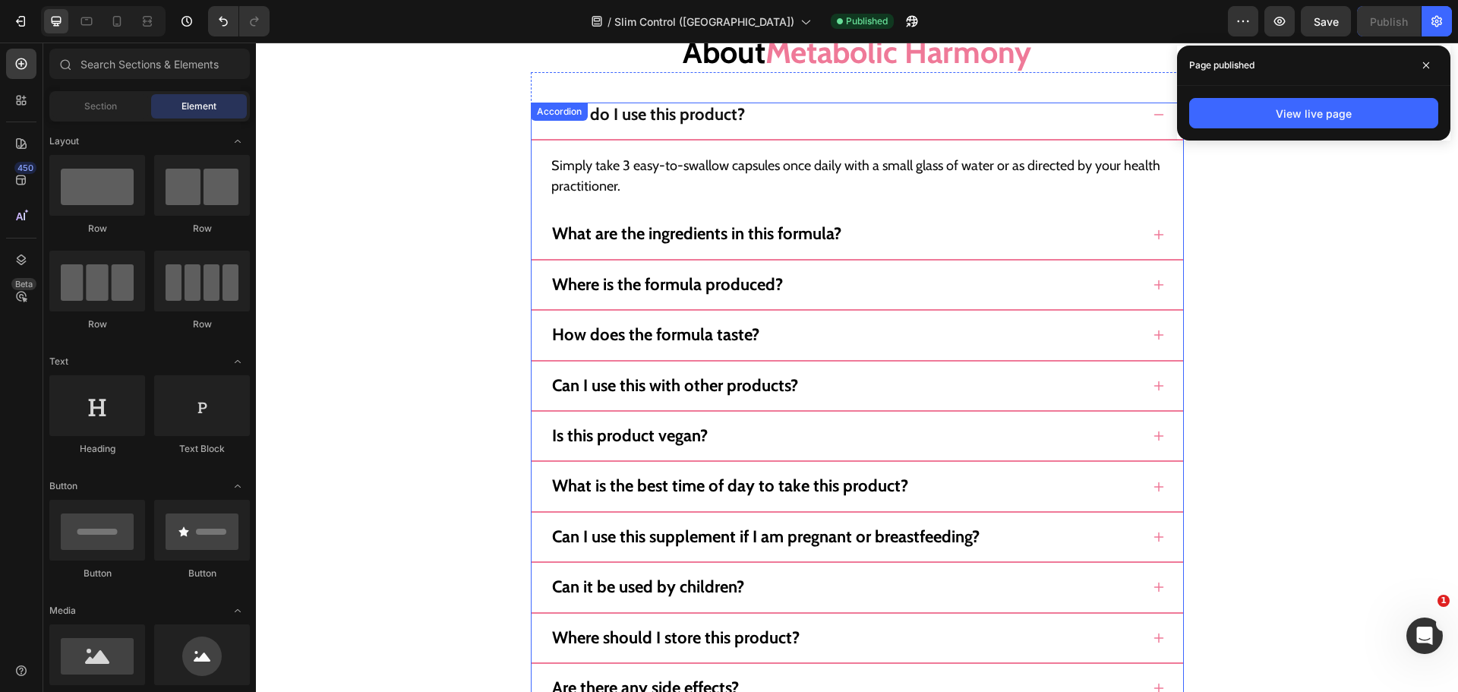
scroll to position [20158, 0]
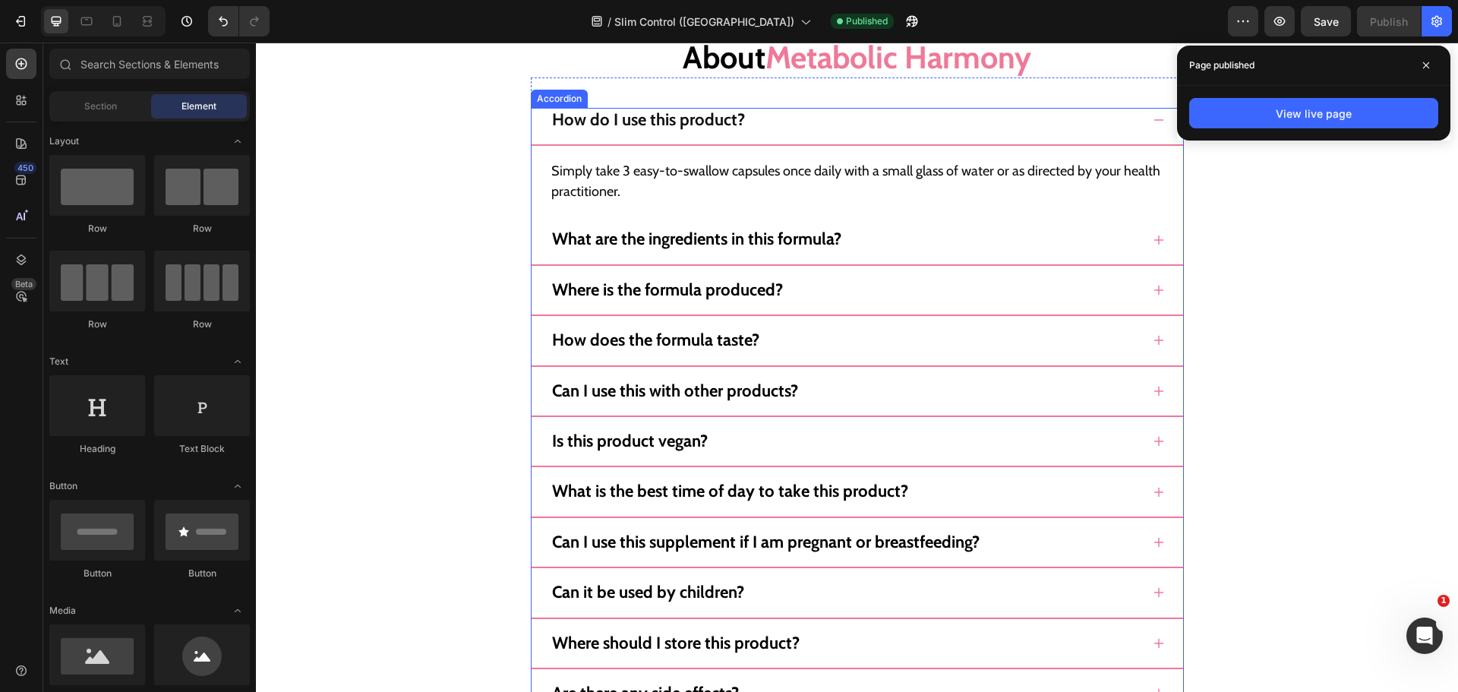
click at [1153, 289] on icon at bounding box center [1159, 290] width 12 height 12
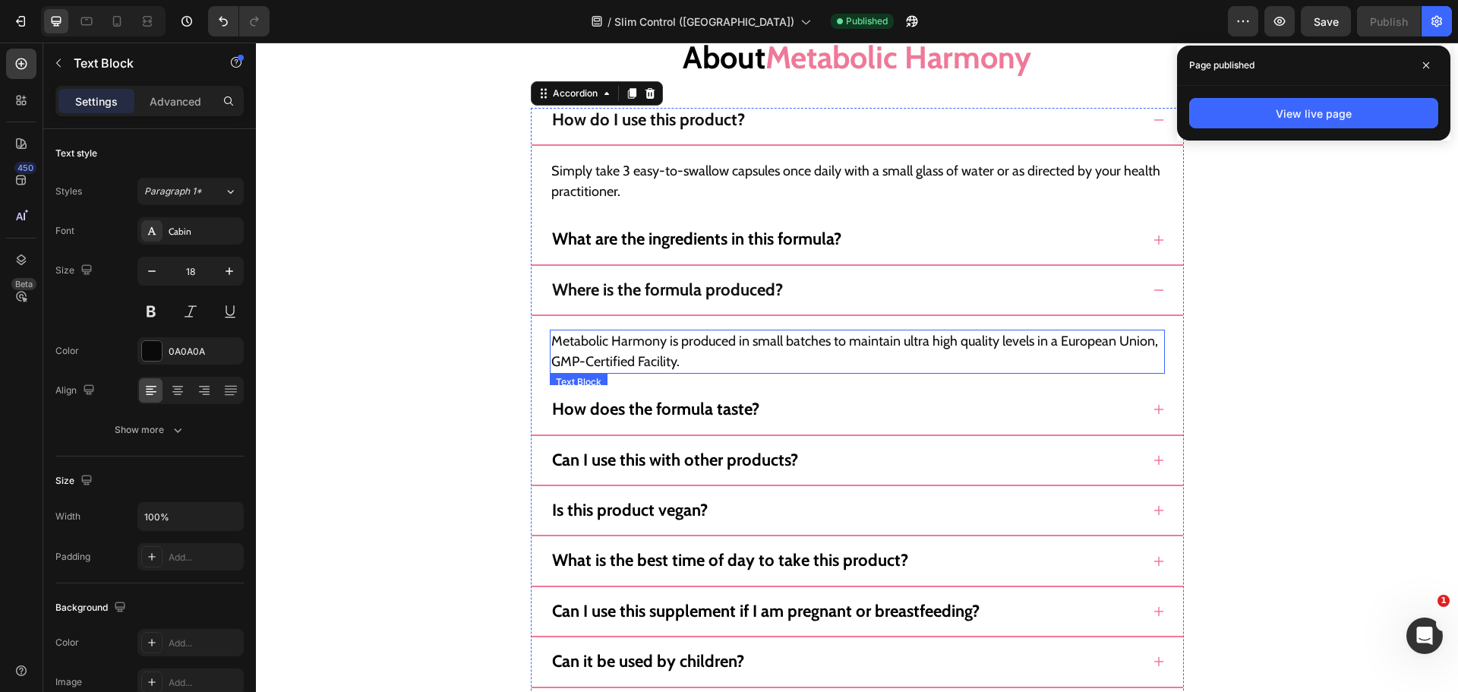
click at [636, 333] on p "Metabolic Harmony is produced in small batches to maintain ultra high quality l…" at bounding box center [857, 351] width 612 height 41
click at [637, 343] on p "Metabolic Harmony is produced in small batches to maintain ultra high quality l…" at bounding box center [857, 351] width 612 height 41
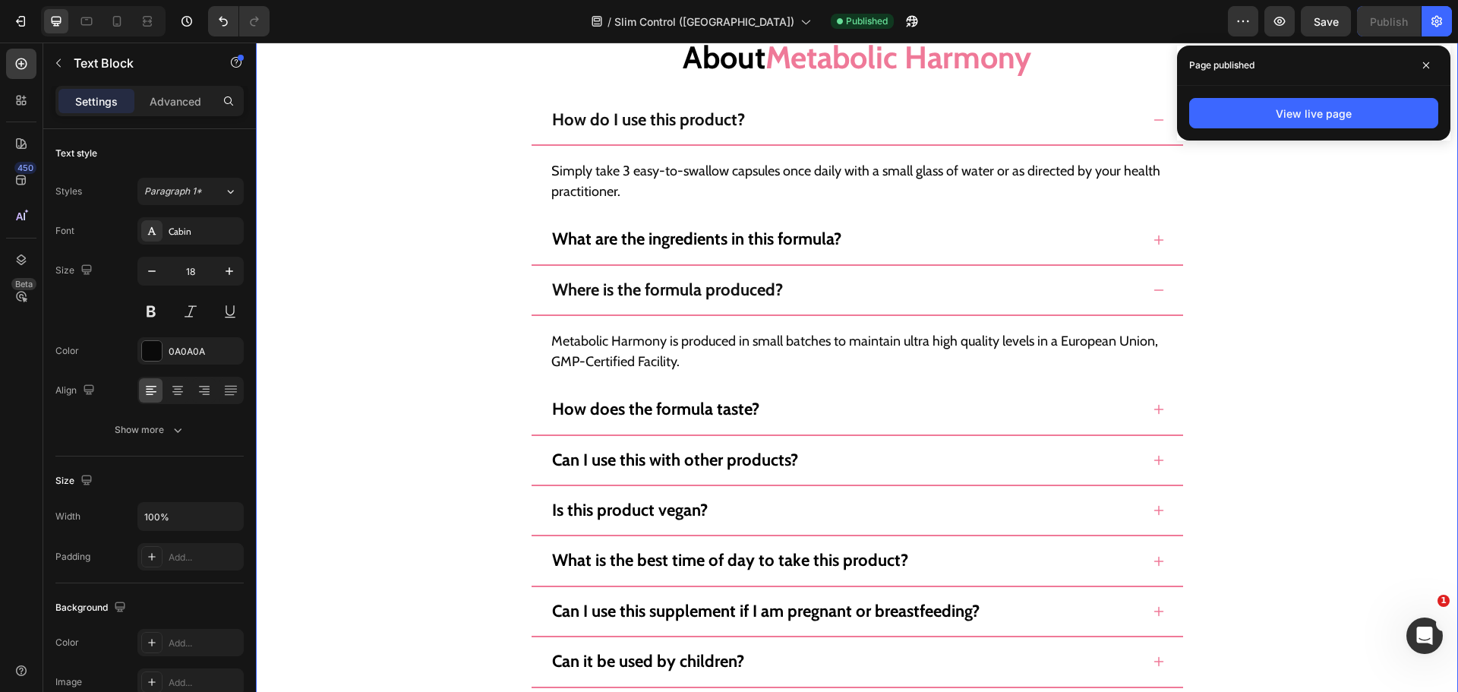
click at [399, 336] on div "Still Not Sure? Heading Here Are The Top 15 Questions We Get About Metabolic Ha…" at bounding box center [857, 528] width 1202 height 1154
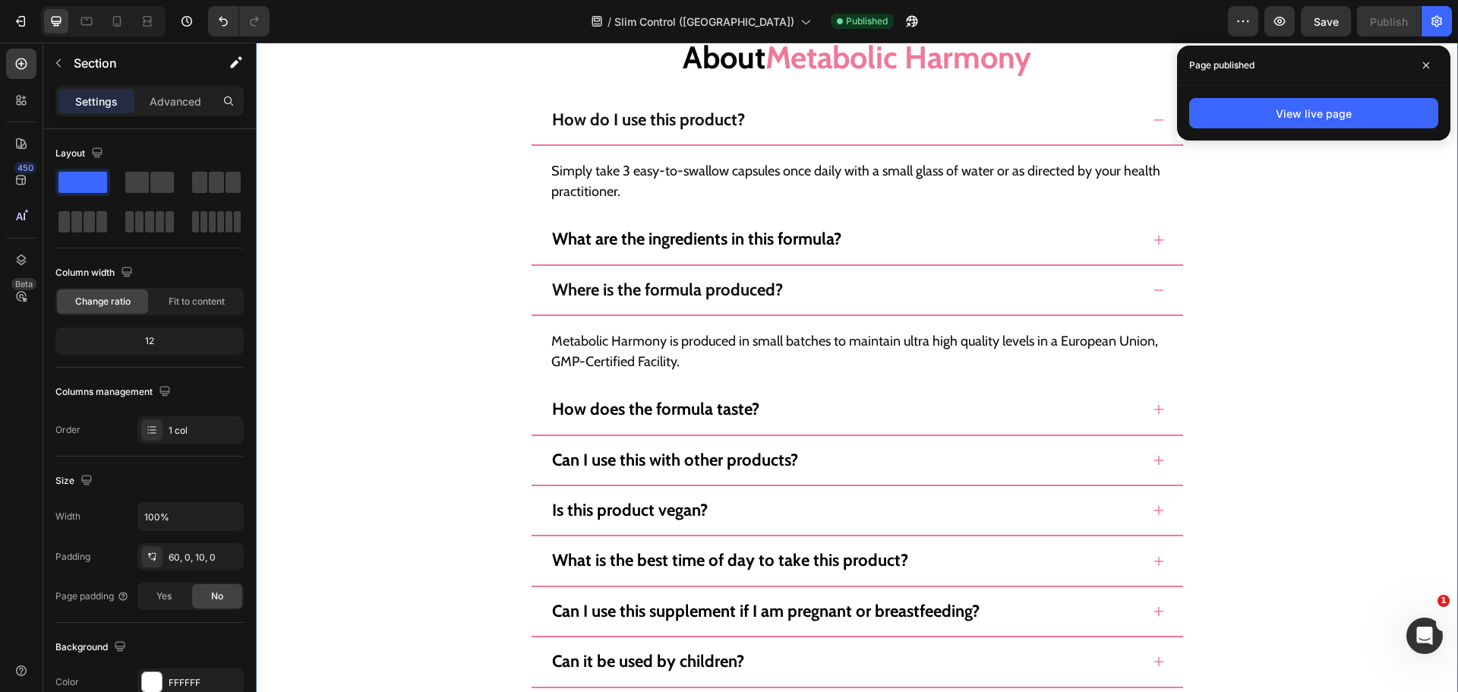
drag, startPoint x: 1422, startPoint y: 63, endPoint x: 1411, endPoint y: 89, distance: 27.9
click at [1421, 63] on span at bounding box center [1426, 65] width 24 height 24
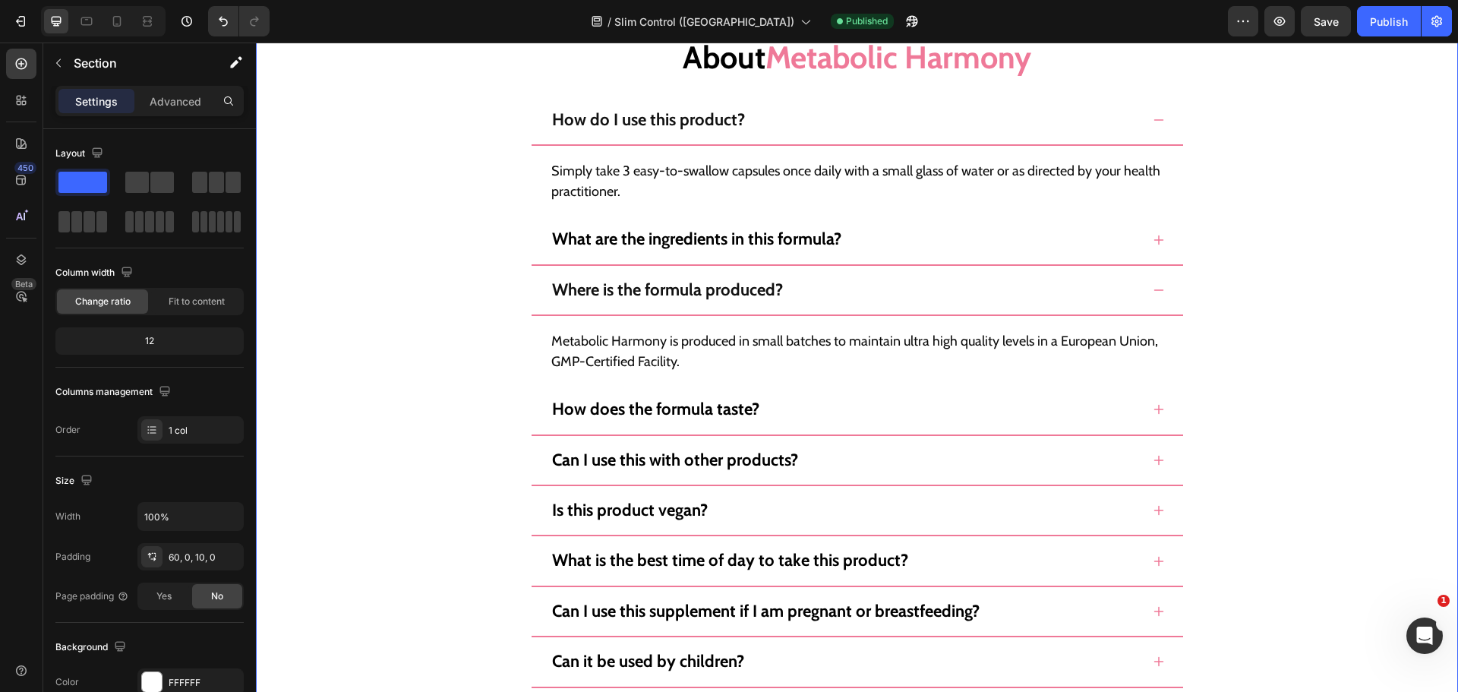
click at [1384, 161] on div "Still Not Sure? Heading Here Are The Top 15 Questions We Get About Metabolic Ha…" at bounding box center [857, 528] width 1202 height 1154
click at [567, 26] on div "/ Slim Control (UK) Published" at bounding box center [755, 21] width 946 height 30
click at [980, 26] on div "/ Slim Control (UK) Published" at bounding box center [755, 21] width 946 height 30
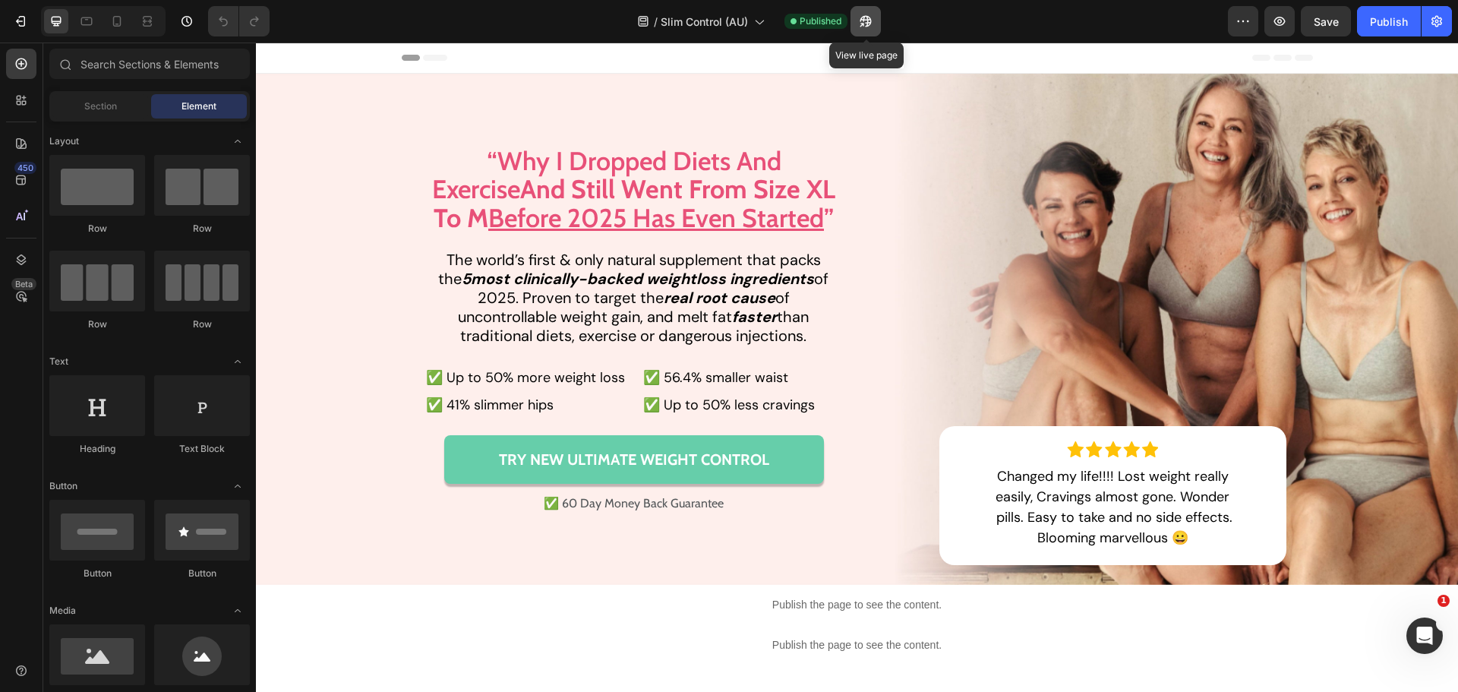
click at [863, 23] on icon "button" at bounding box center [865, 21] width 15 height 15
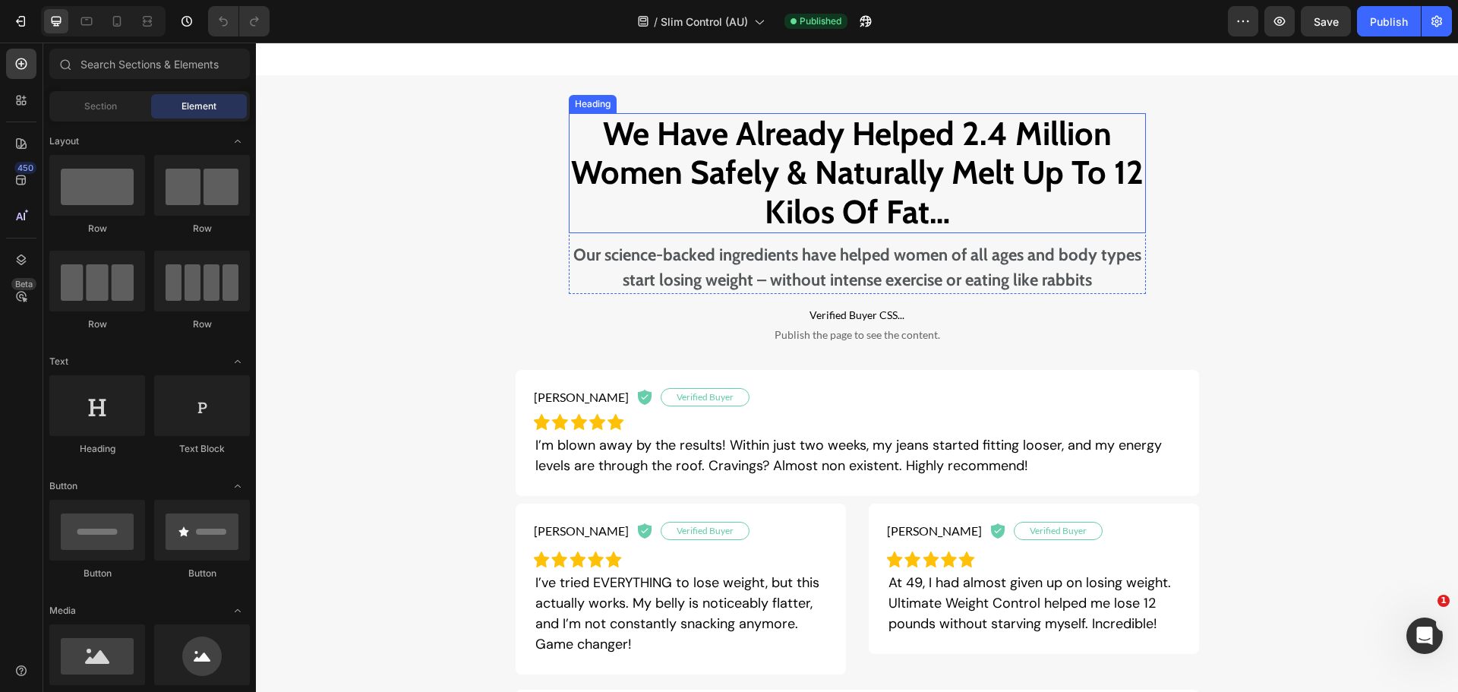
click at [1075, 190] on h2 "We Have Already Helped 2.4 Million Women Safely & Naturally Melt Up To 12 Kilos…" at bounding box center [857, 173] width 577 height 121
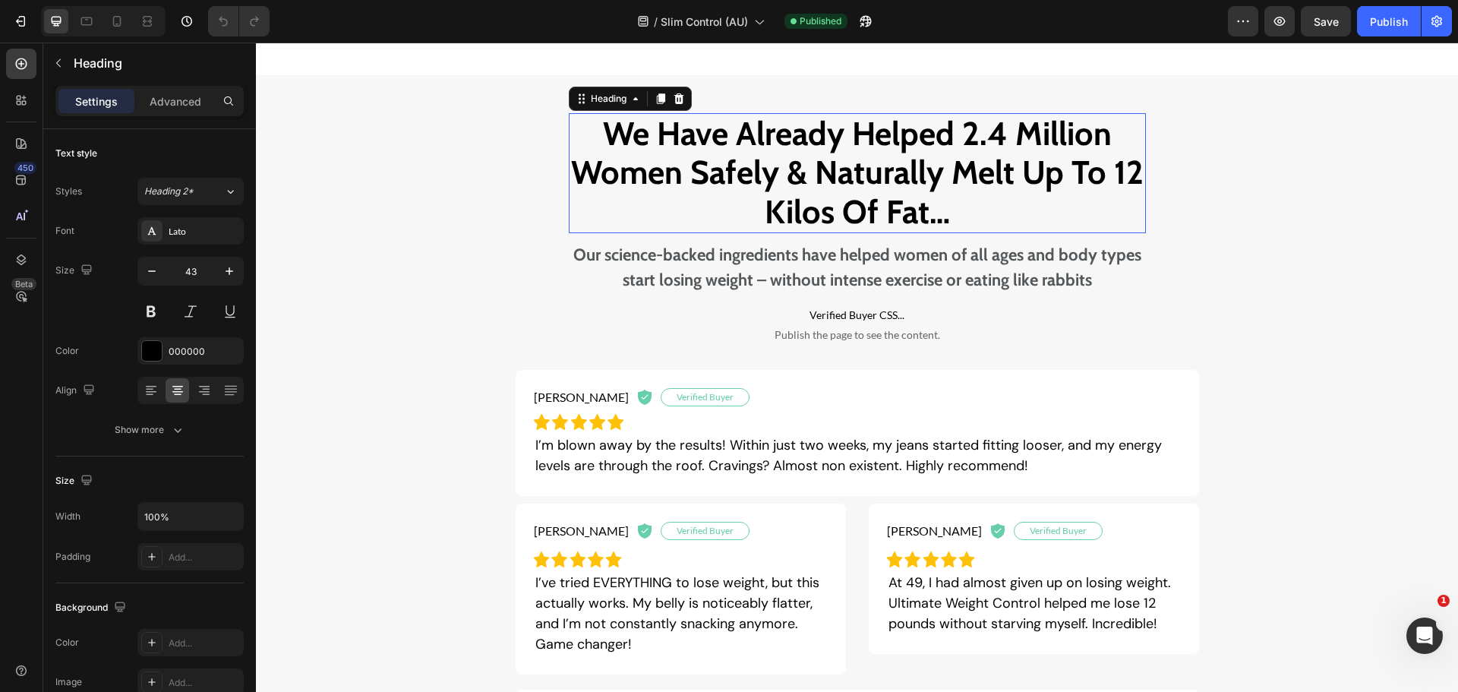
scroll to position [873, 0]
click at [1122, 193] on h2 "We Have Already Helped 2.4 Million Women Safely & Naturally Melt Up To 12 Kilos…" at bounding box center [857, 172] width 577 height 121
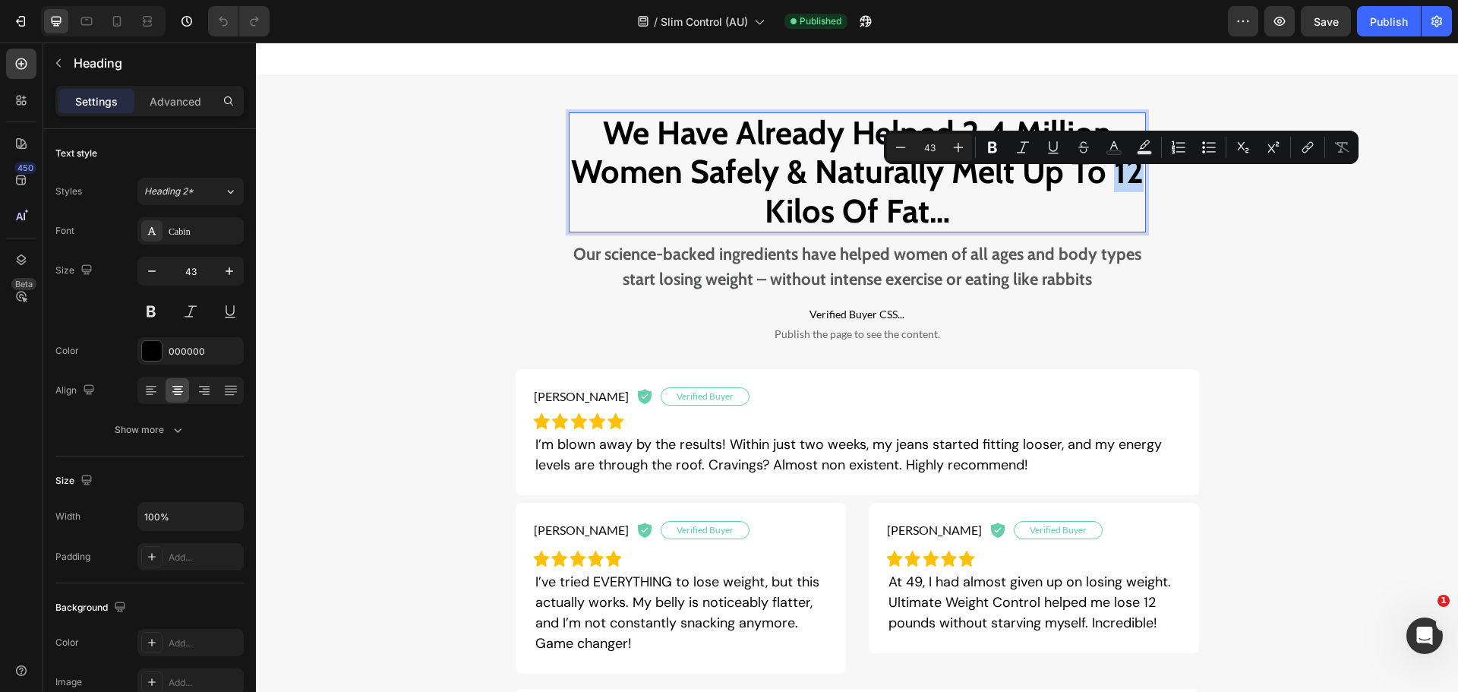
drag, startPoint x: 1110, startPoint y: 191, endPoint x: 1131, endPoint y: 188, distance: 20.6
click at [1131, 188] on p "We Have Already Helped 2.4 Million Women Safely & Naturally Melt Up To 12 Kilos…" at bounding box center [857, 173] width 574 height 118
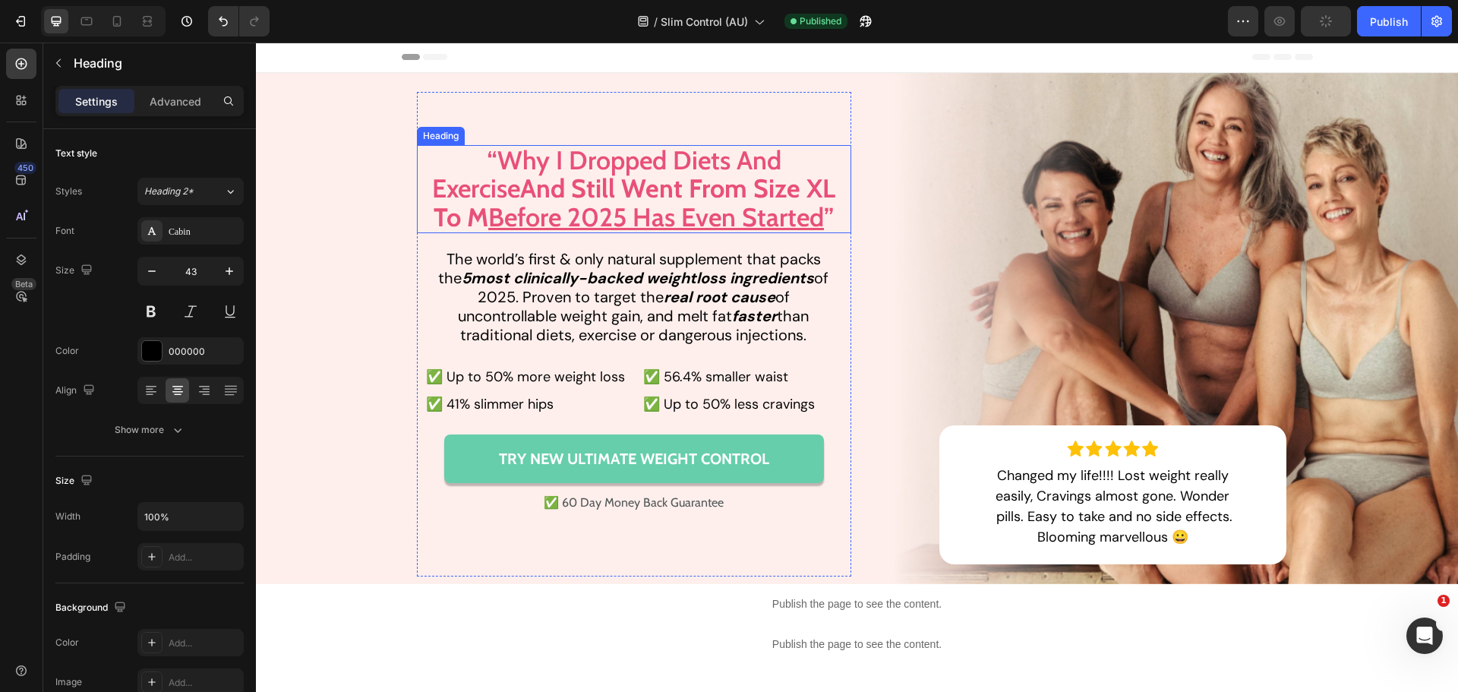
scroll to position [0, 0]
click at [462, 281] on strong "5most clinically-backed weightloss ingredients" at bounding box center [638, 279] width 352 height 20
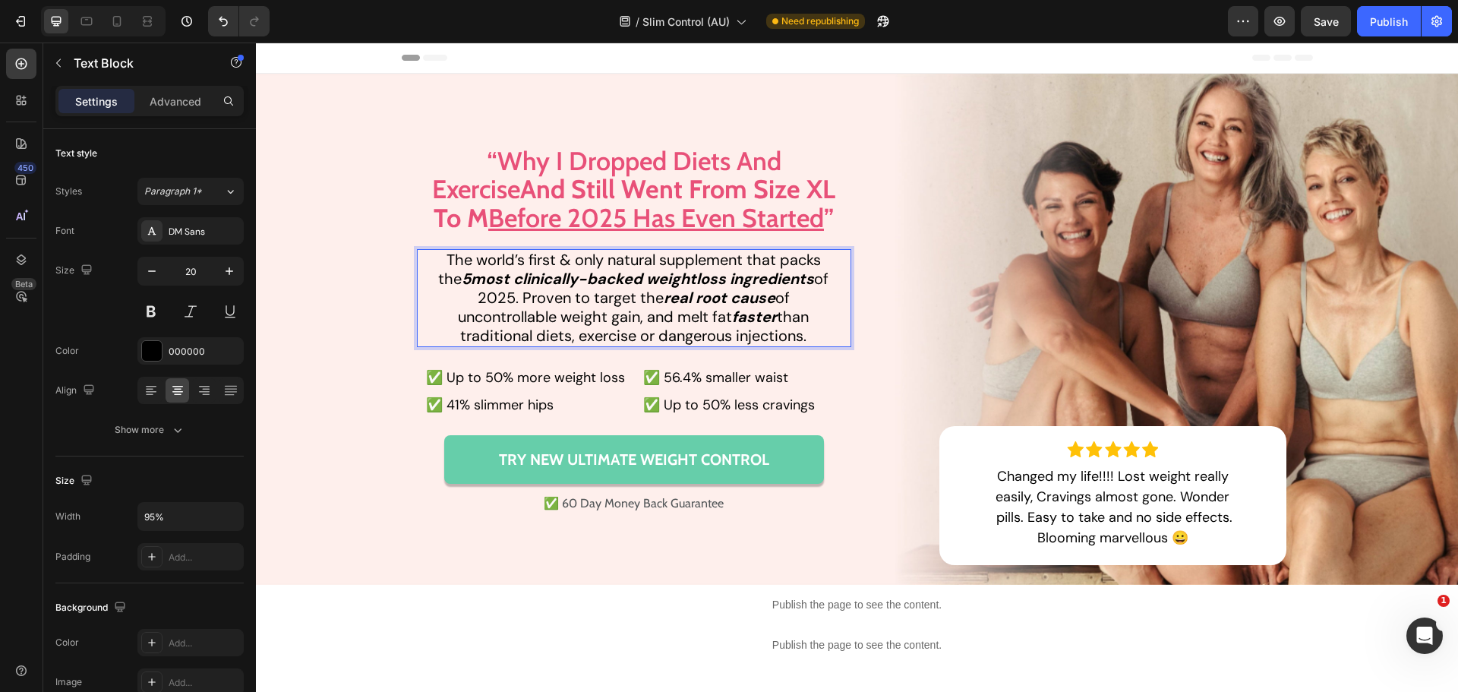
click at [462, 281] on strong "5most clinically-backed weightloss ingredients" at bounding box center [638, 279] width 352 height 20
click at [387, 341] on div "Image Image Changed my life!!!! Lost weight really easily, Cravings almost gone…" at bounding box center [857, 333] width 1202 height 488
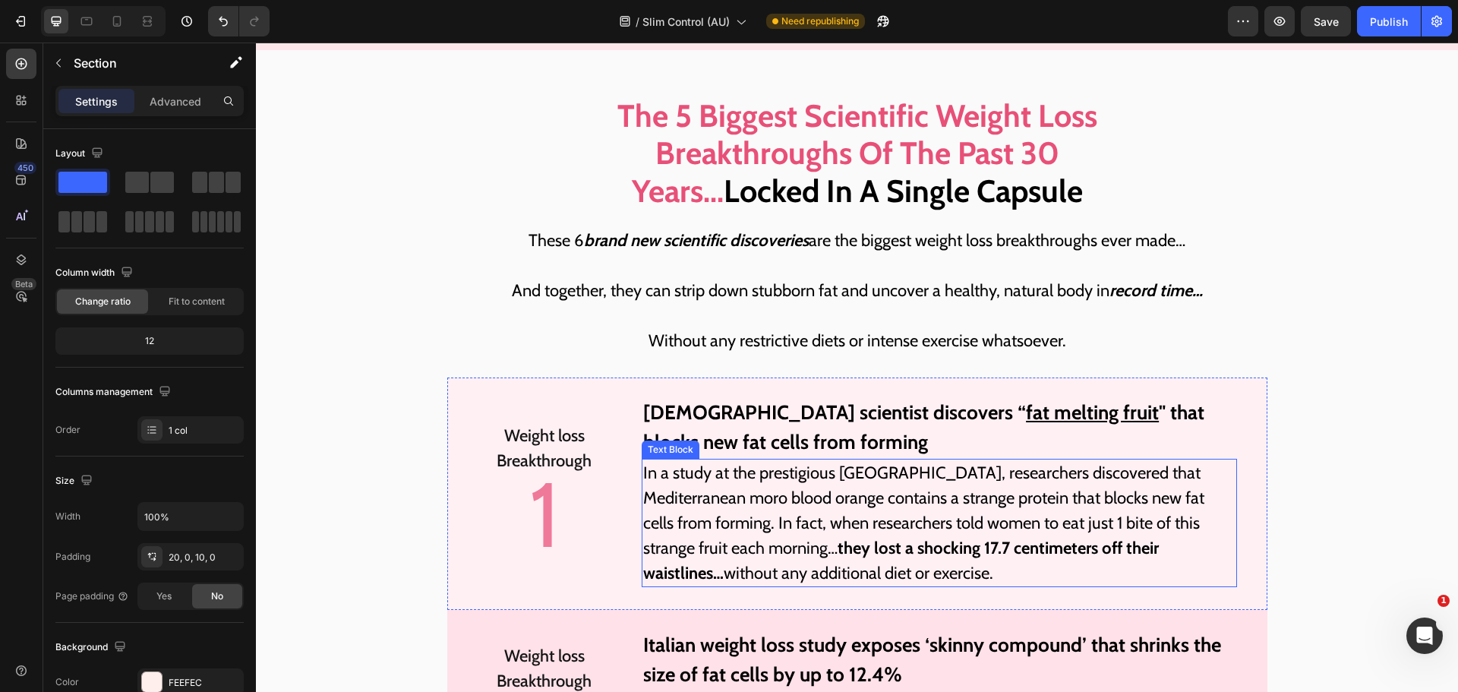
scroll to position [4136, 0]
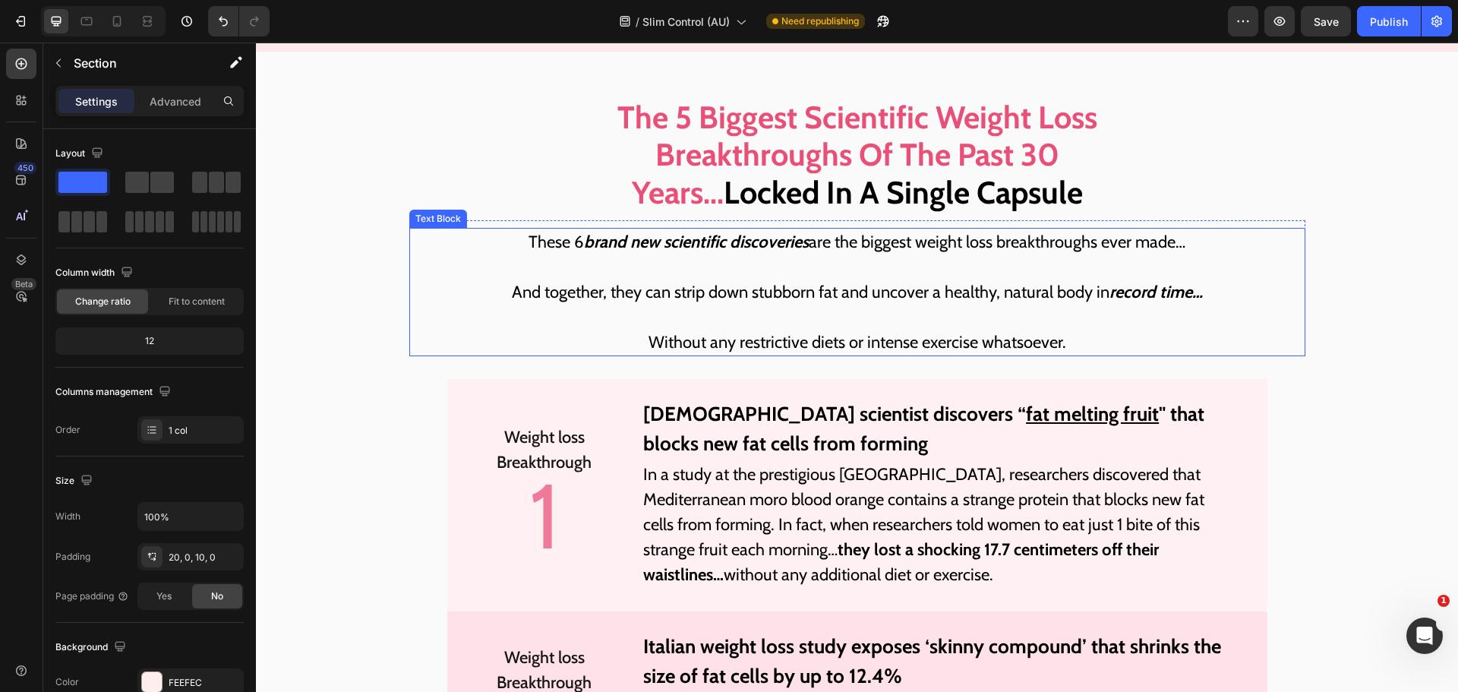
click at [567, 254] on p "These 6 brand new scientific discoveries are the biggest weight loss breakthrou…" at bounding box center [857, 241] width 893 height 25
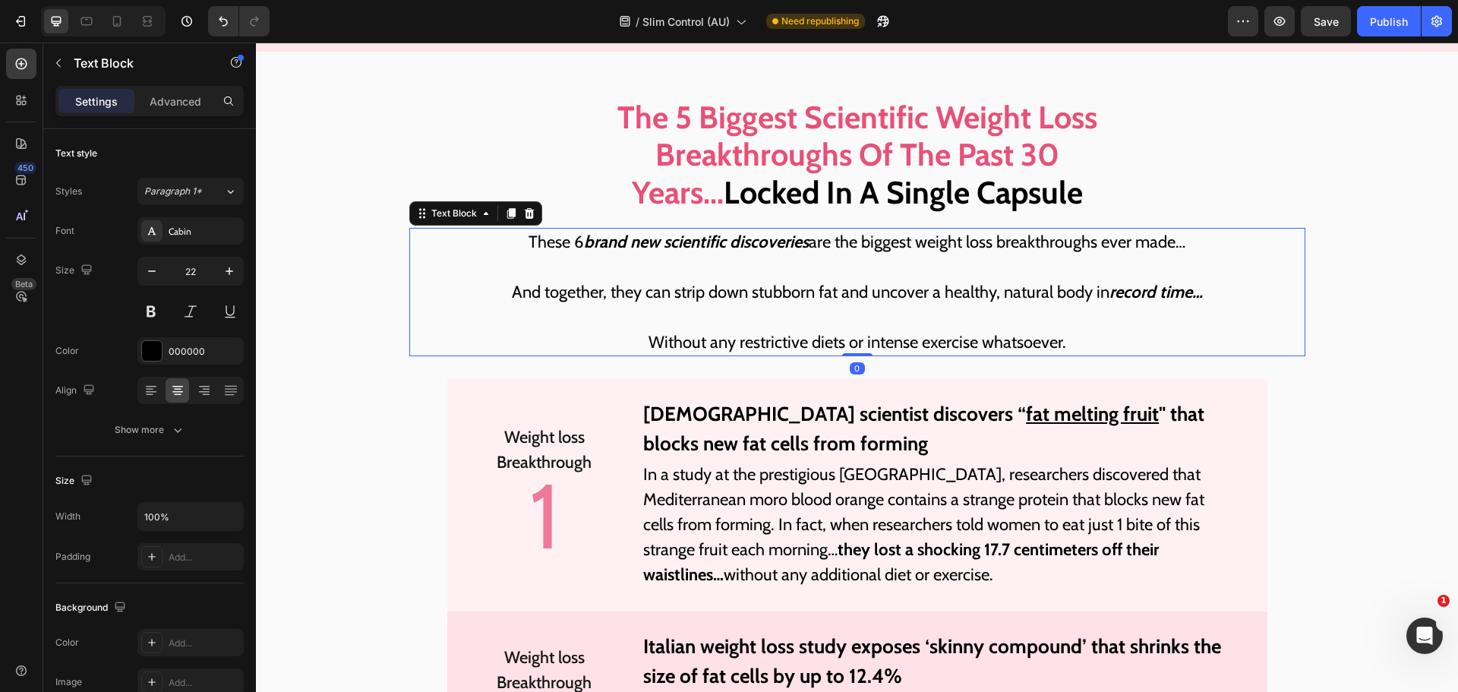
click at [576, 254] on p "These 6 brand new scientific discoveries are the biggest weight loss breakthrou…" at bounding box center [857, 241] width 893 height 25
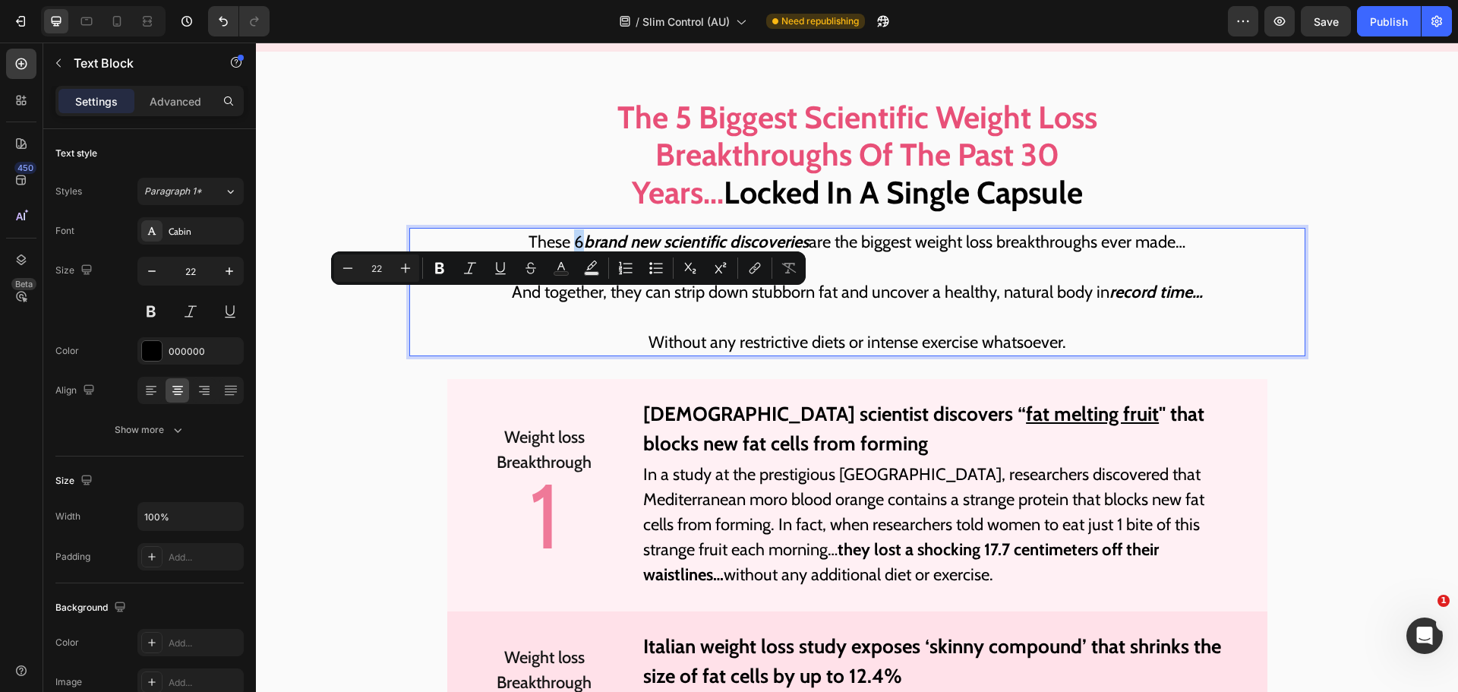
click at [573, 254] on p "These 6 brand new scientific discoveries are the biggest weight loss breakthrou…" at bounding box center [857, 241] width 893 height 25
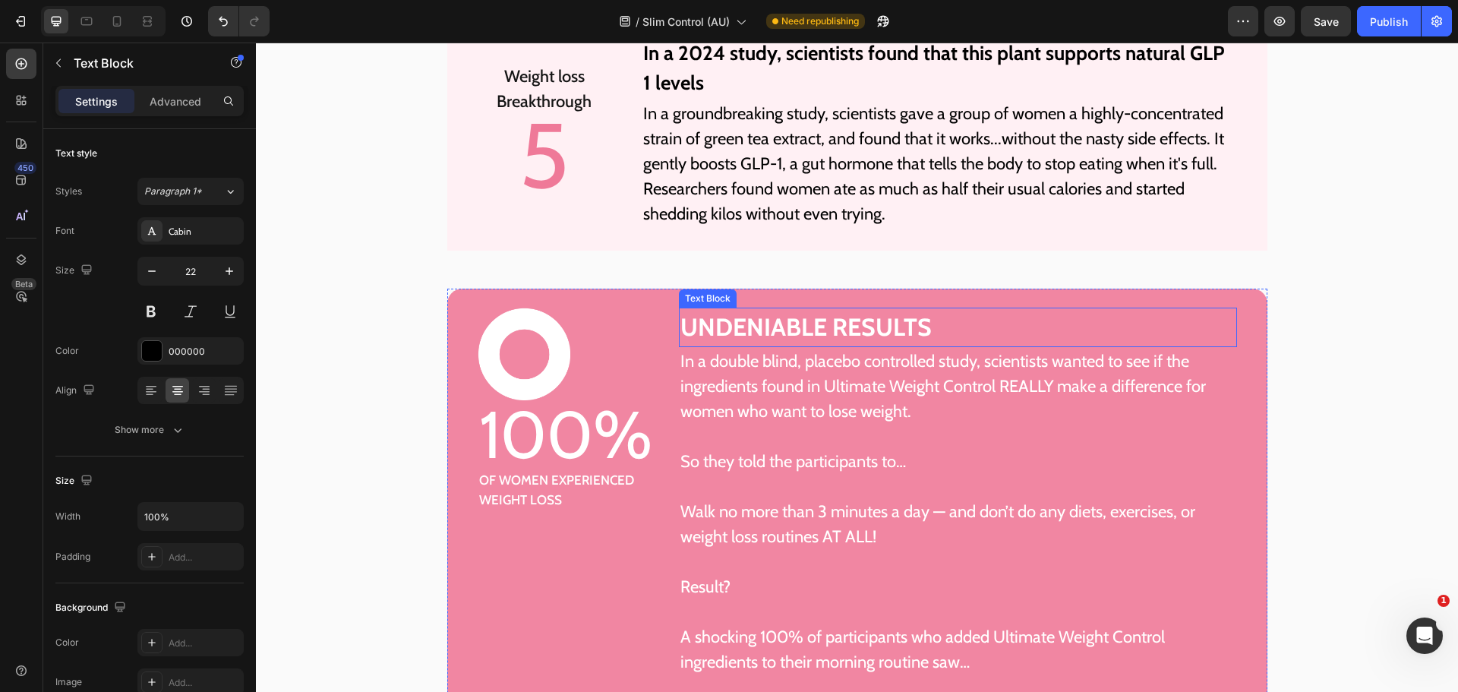
scroll to position [5425, 0]
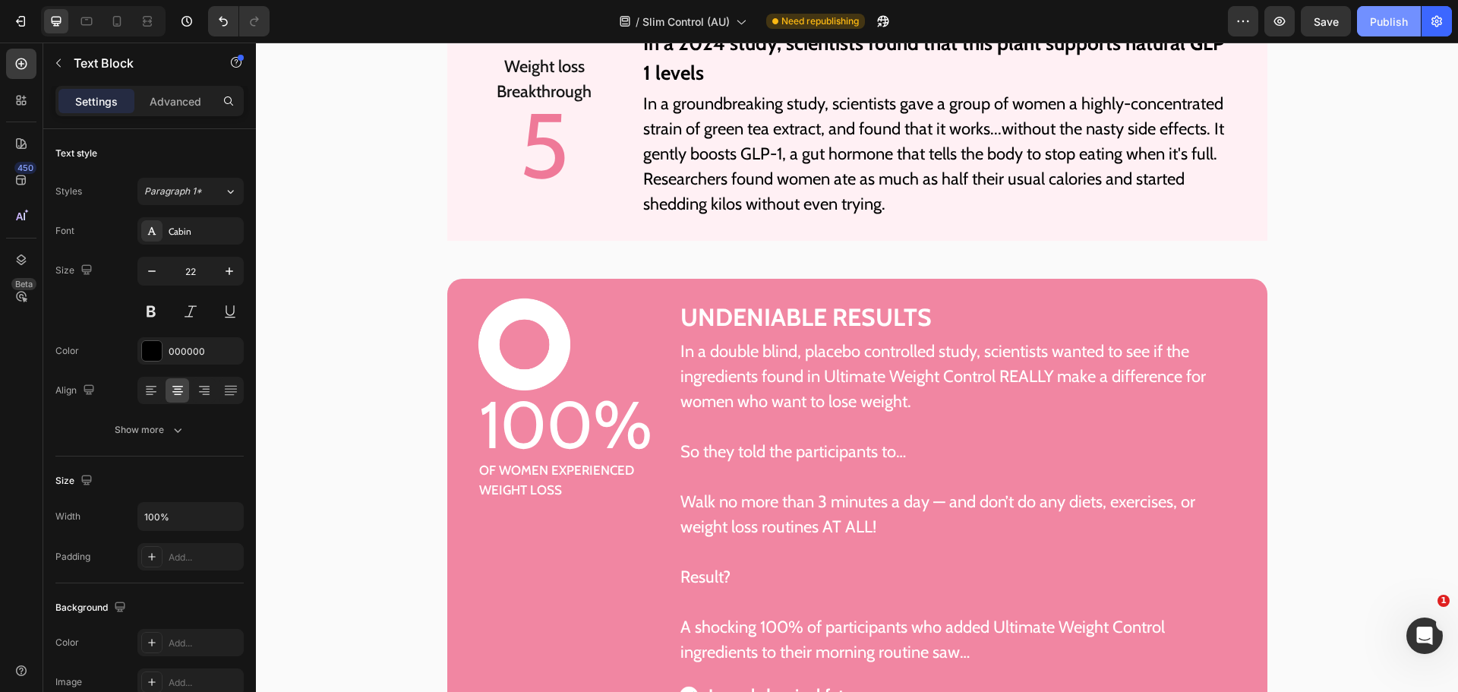
drag, startPoint x: 1382, startPoint y: 23, endPoint x: 1081, endPoint y: 91, distance: 309.1
click at [1382, 23] on div "Publish" at bounding box center [1389, 22] width 38 height 16
